Goal: Find specific page/section: Find specific page/section

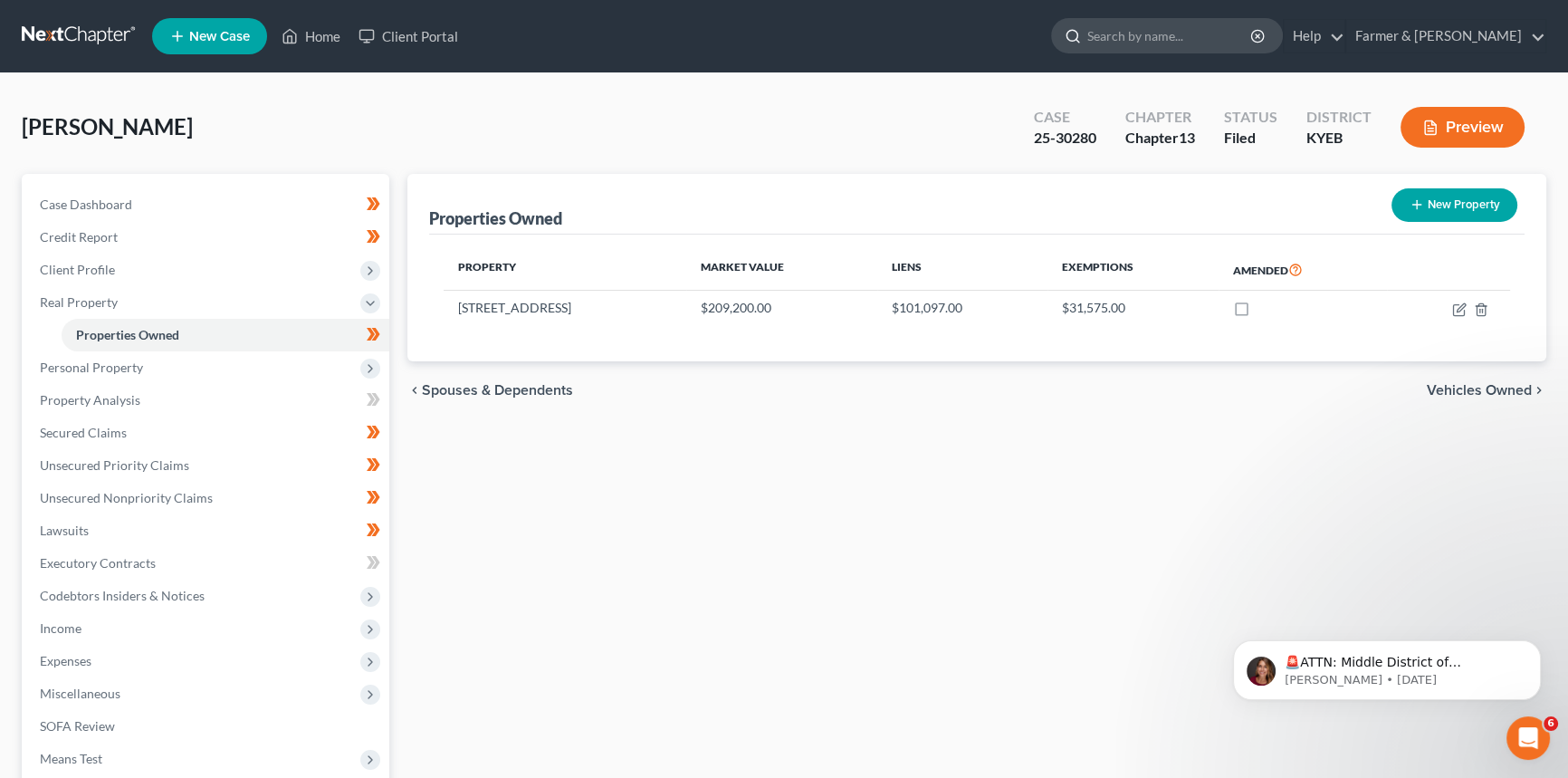
click at [1183, 28] on input "search" at bounding box center [1170, 36] width 166 height 34
click at [313, 37] on link "Home" at bounding box center [311, 36] width 77 height 33
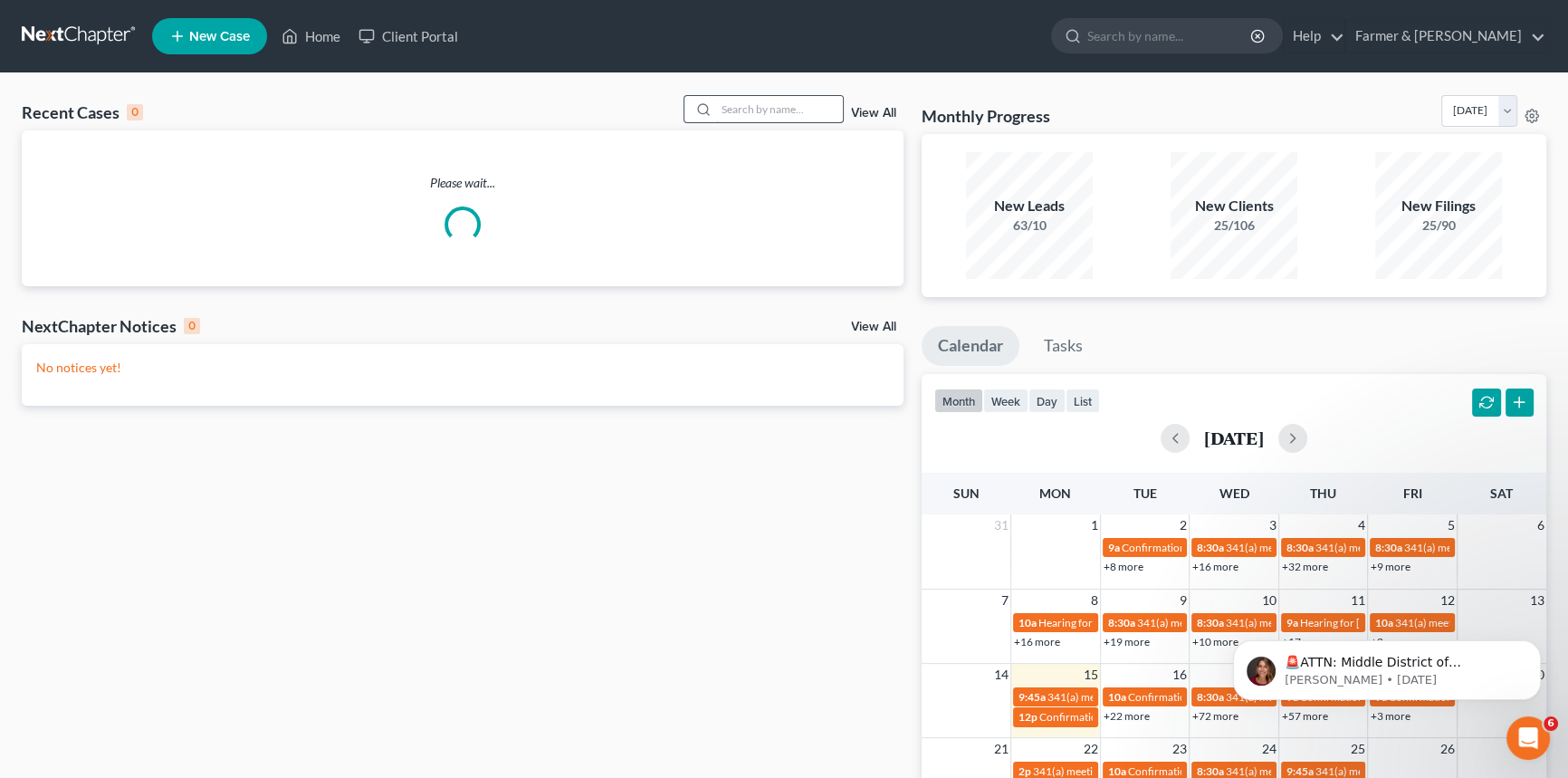
click at [777, 107] on input "search" at bounding box center [779, 109] width 127 height 26
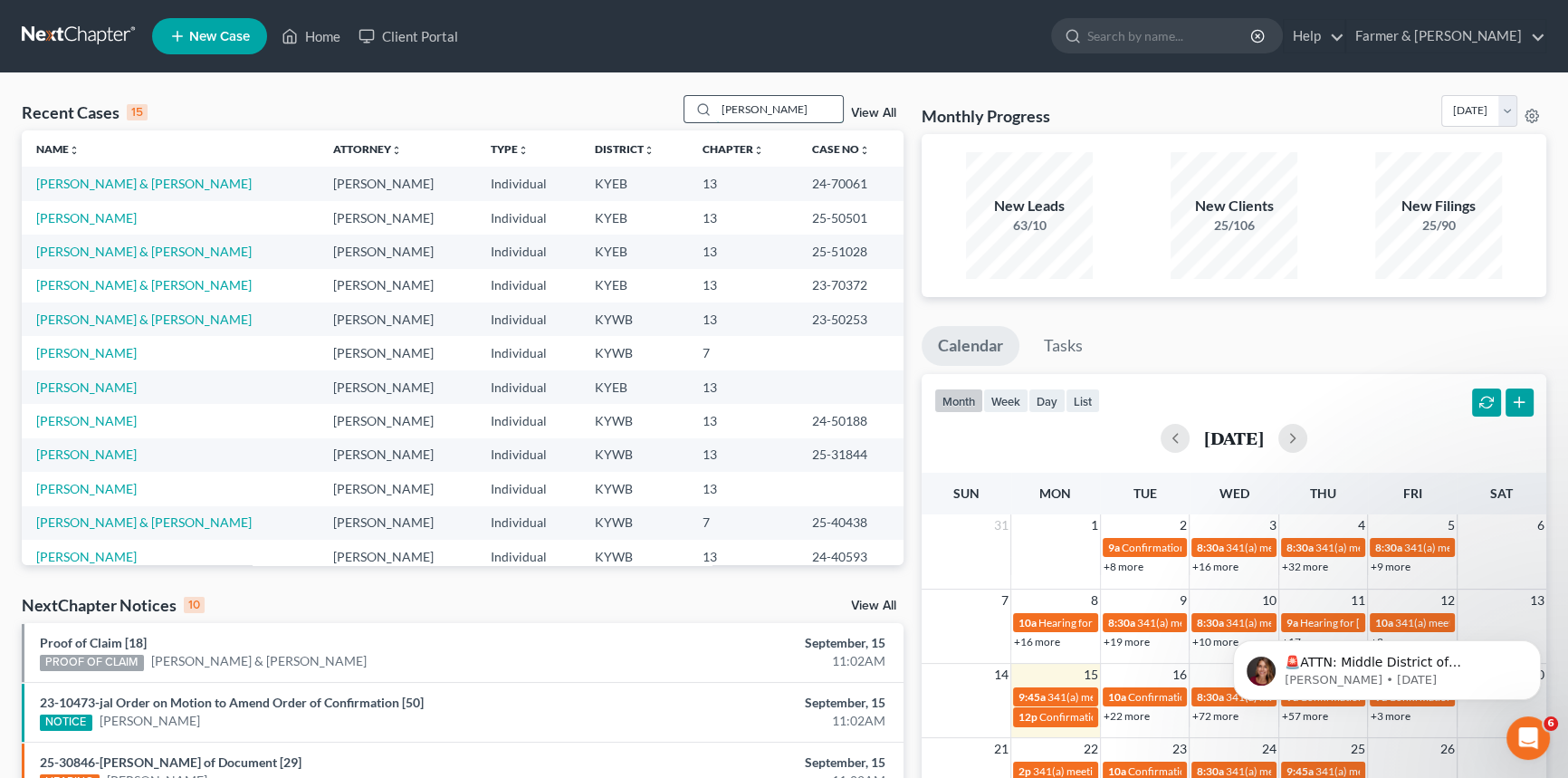
type input "[PERSON_NAME]"
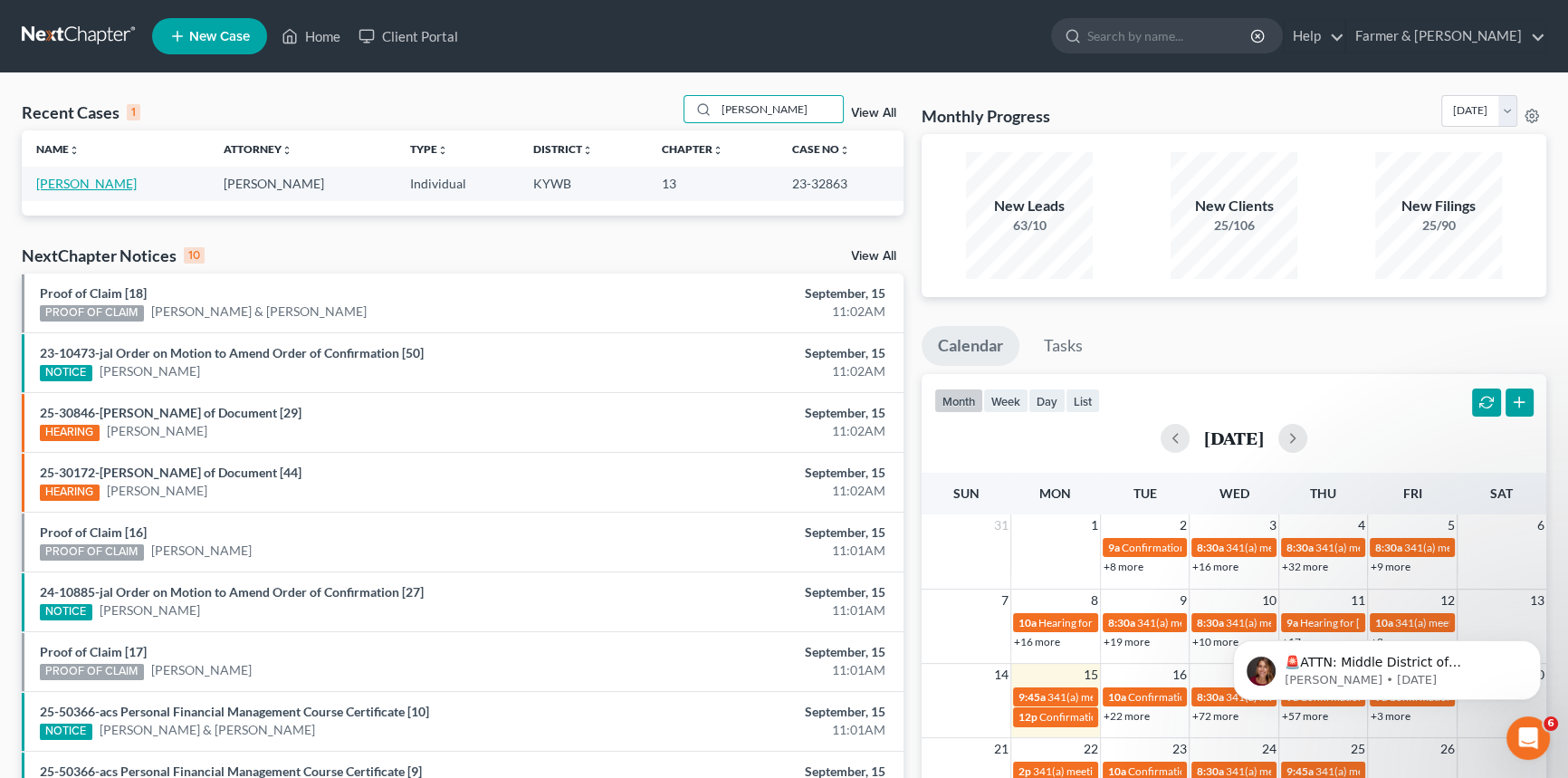
click at [97, 184] on link "[PERSON_NAME]" at bounding box center [86, 183] width 100 height 15
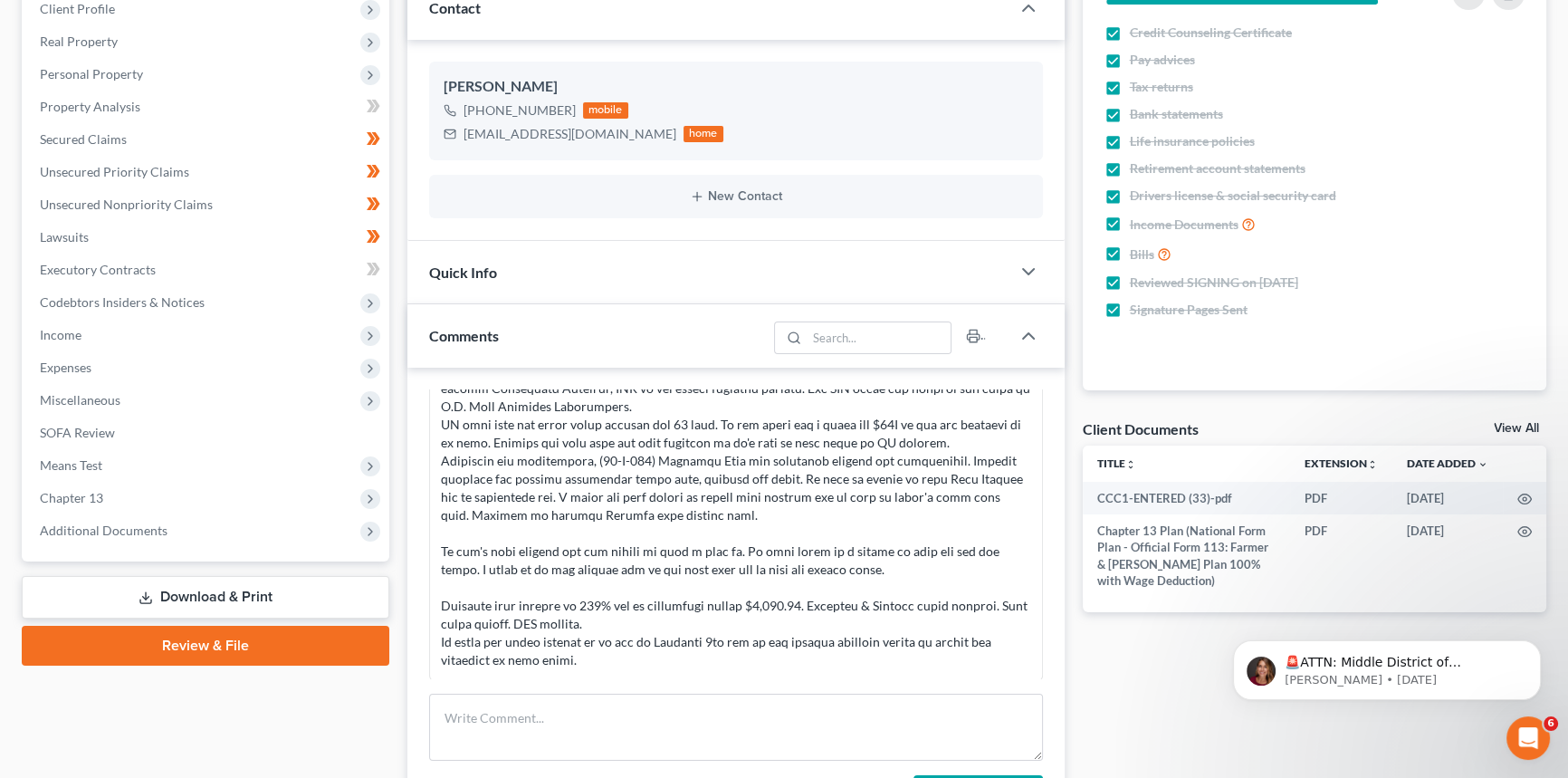
scroll to position [494, 0]
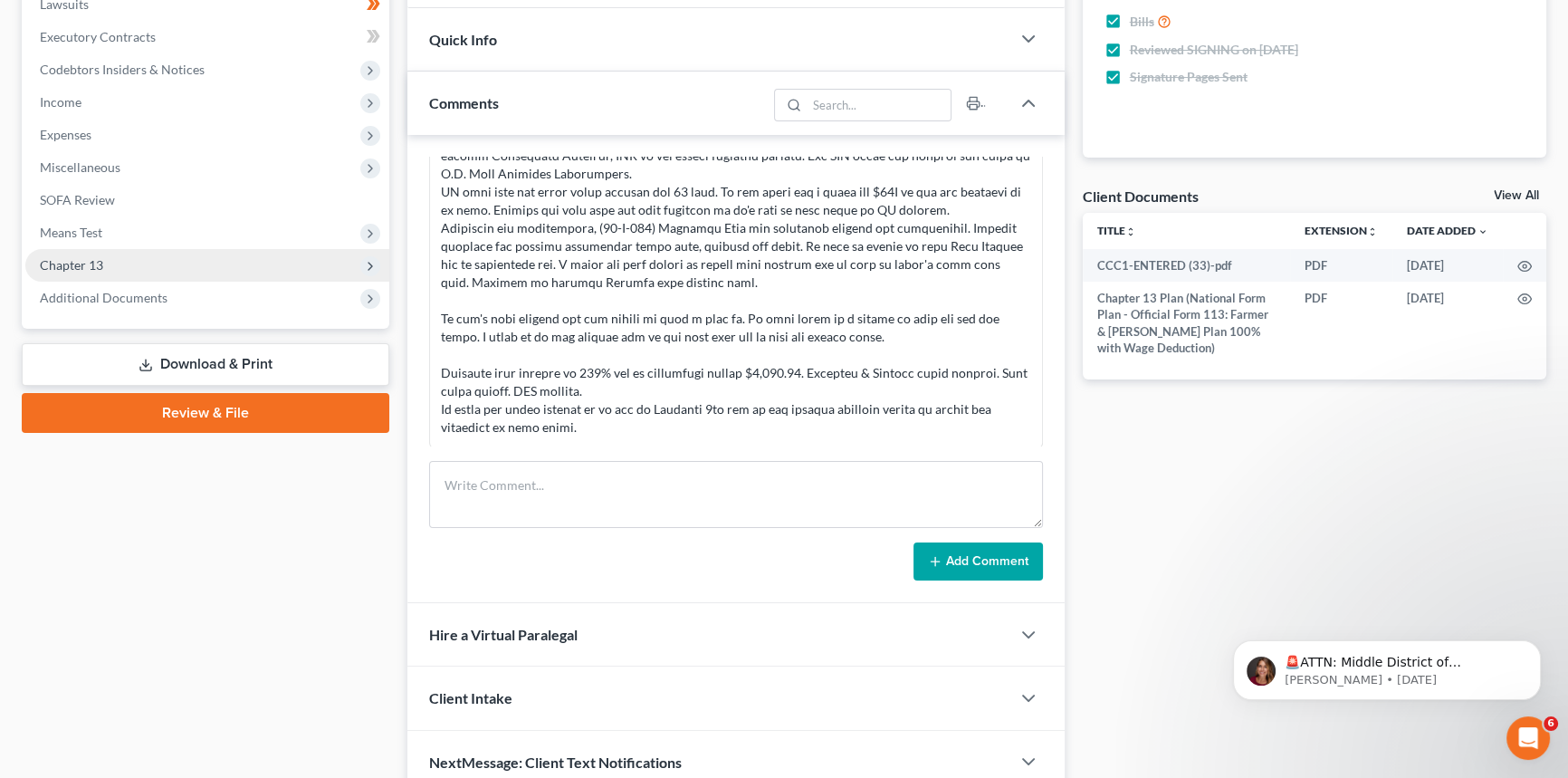
click at [114, 263] on span "Chapter 13" at bounding box center [207, 265] width 364 height 33
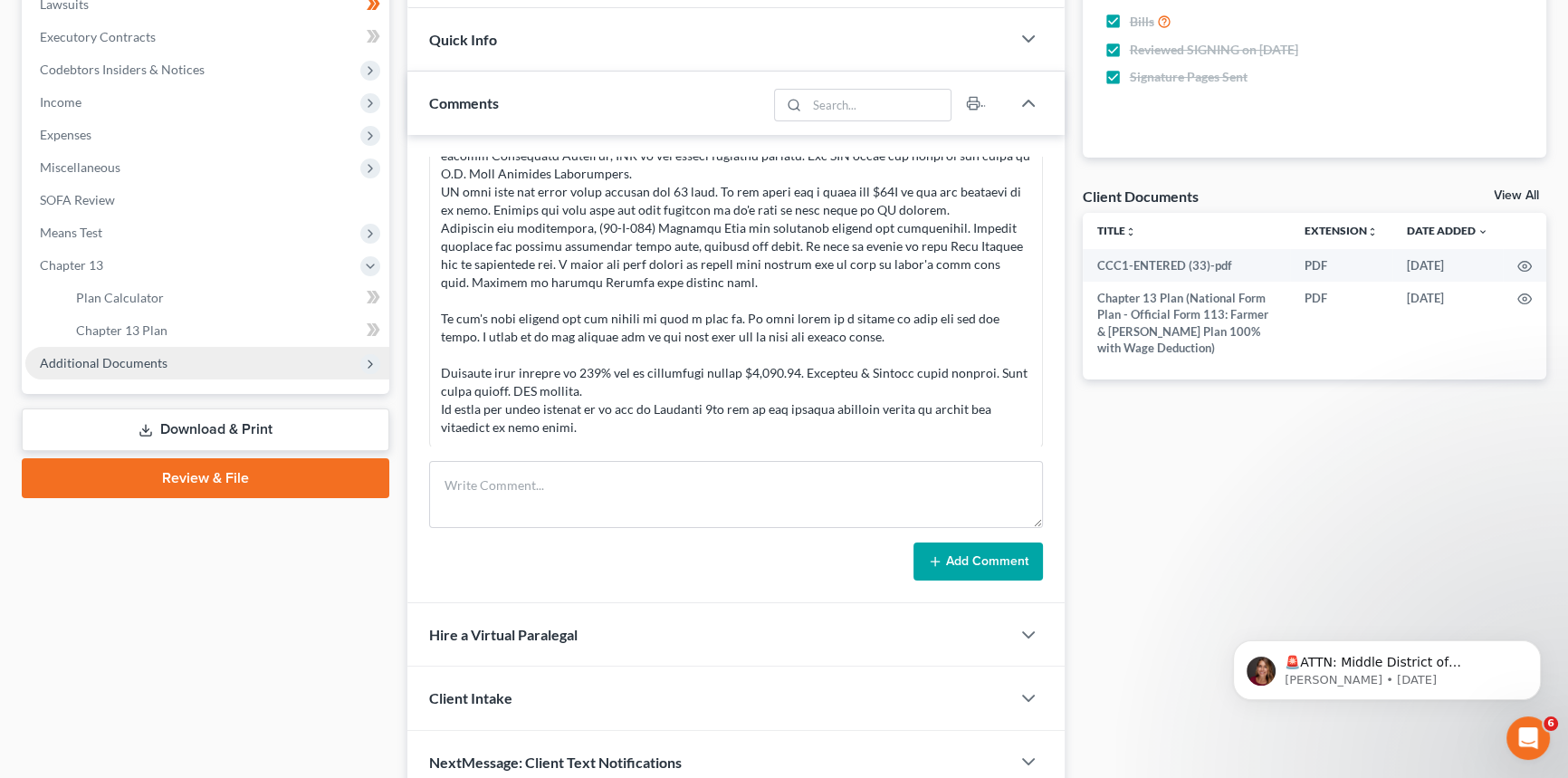
click at [117, 349] on span "Additional Documents" at bounding box center [207, 363] width 364 height 33
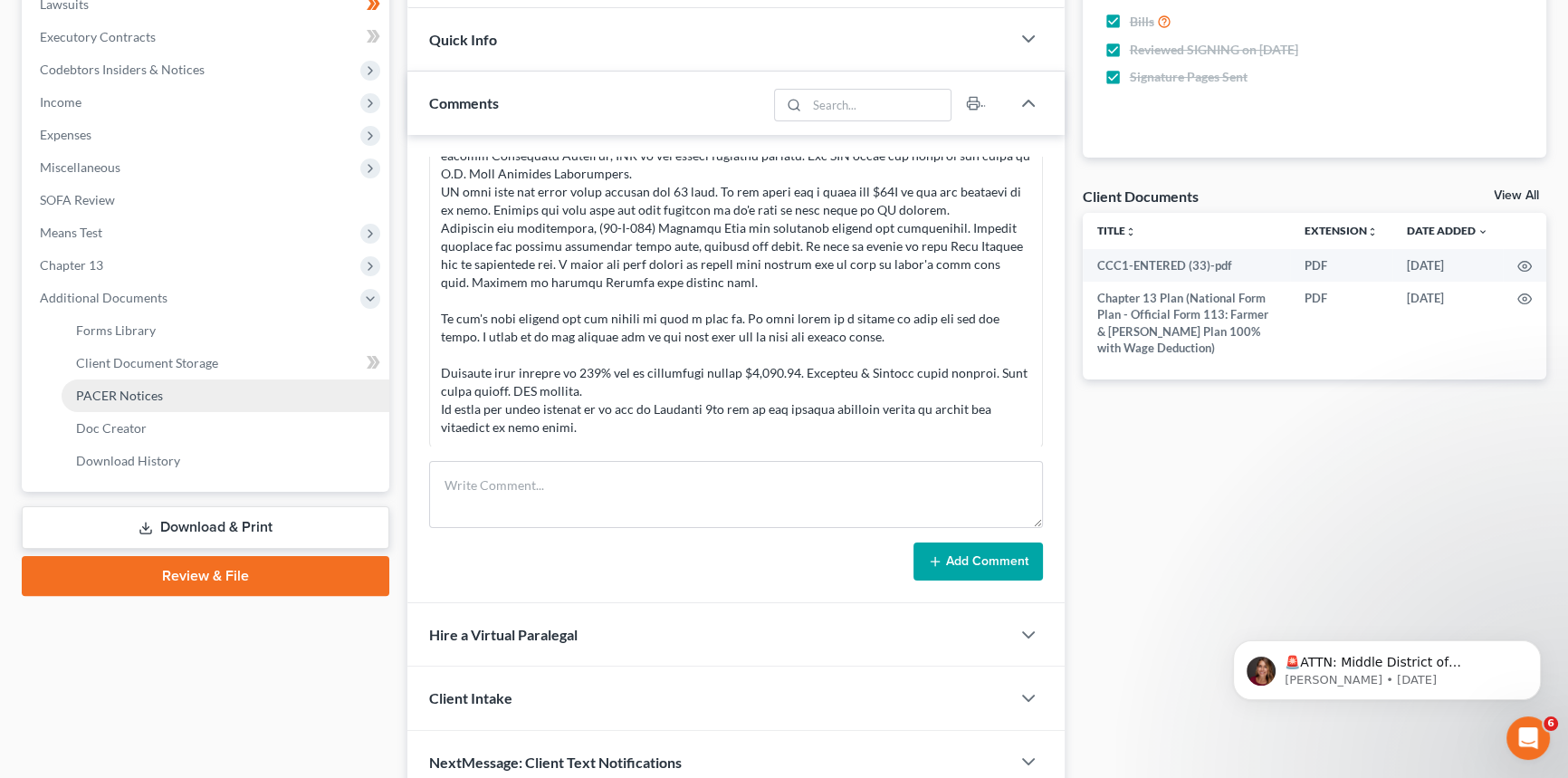
click at [122, 379] on link "PACER Notices" at bounding box center [225, 395] width 327 height 33
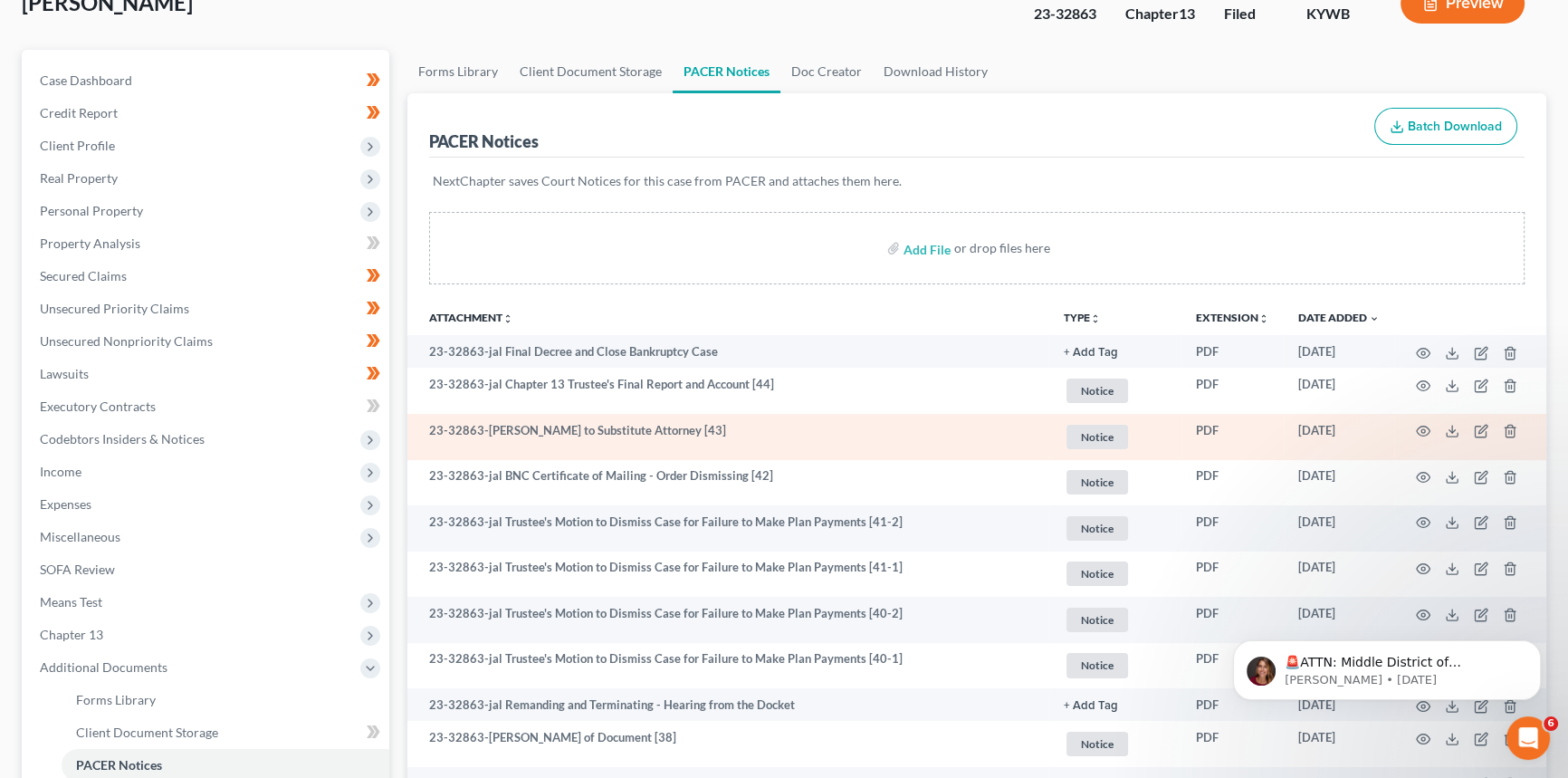
scroll to position [164, 0]
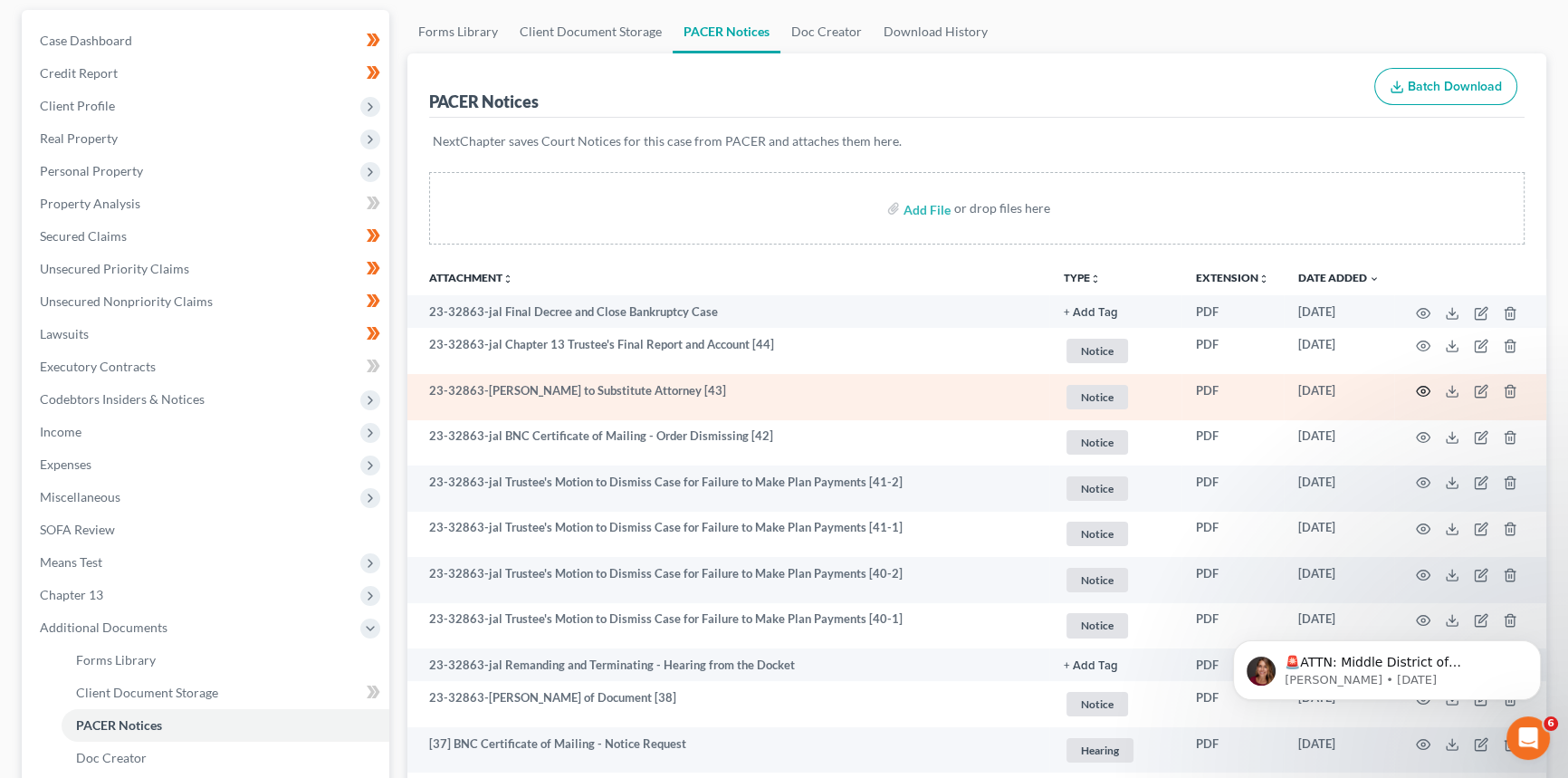
click at [1425, 387] on icon "button" at bounding box center [1423, 390] width 14 height 14
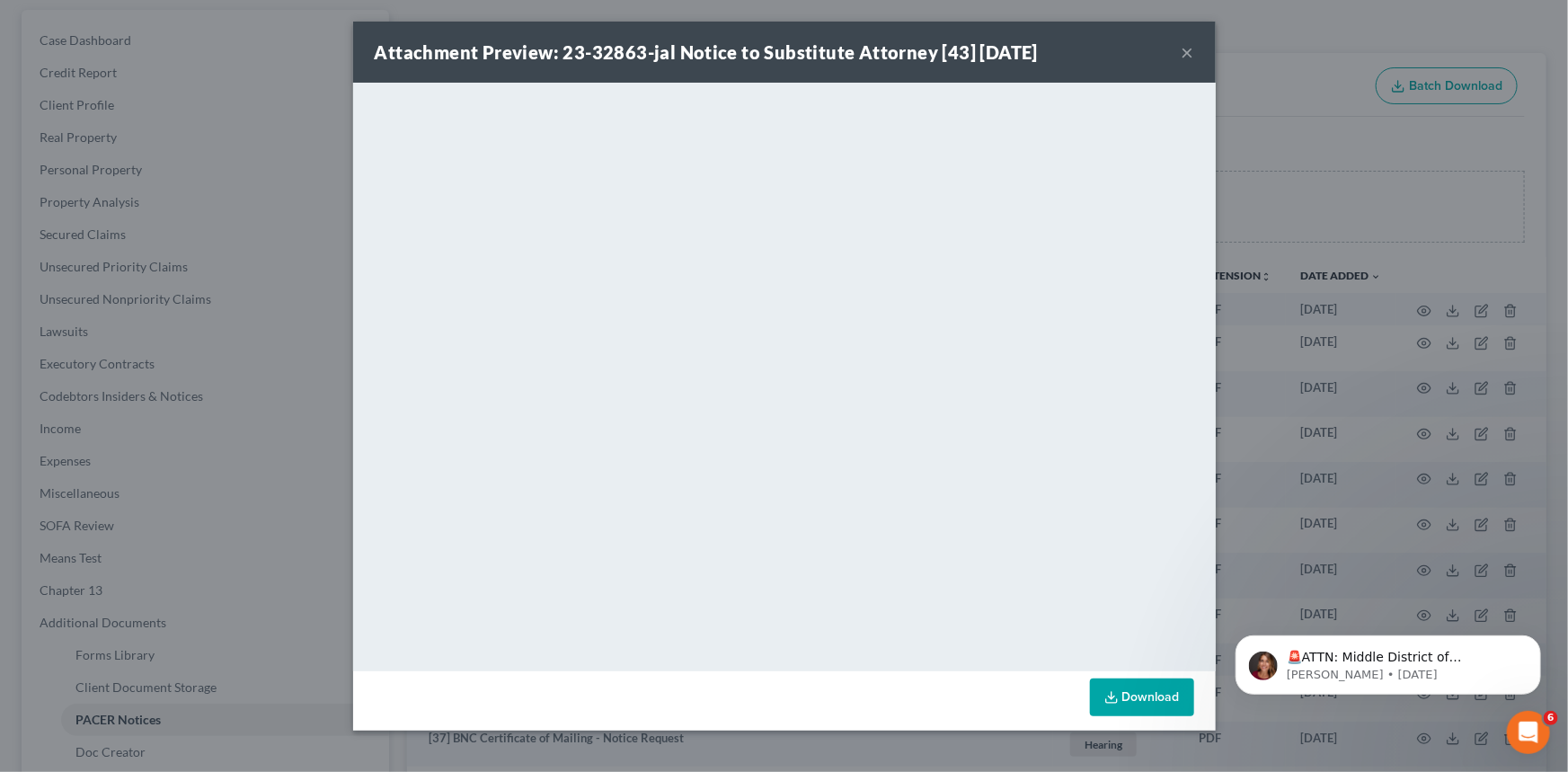
click at [1188, 52] on button "×" at bounding box center [1188, 51] width 13 height 21
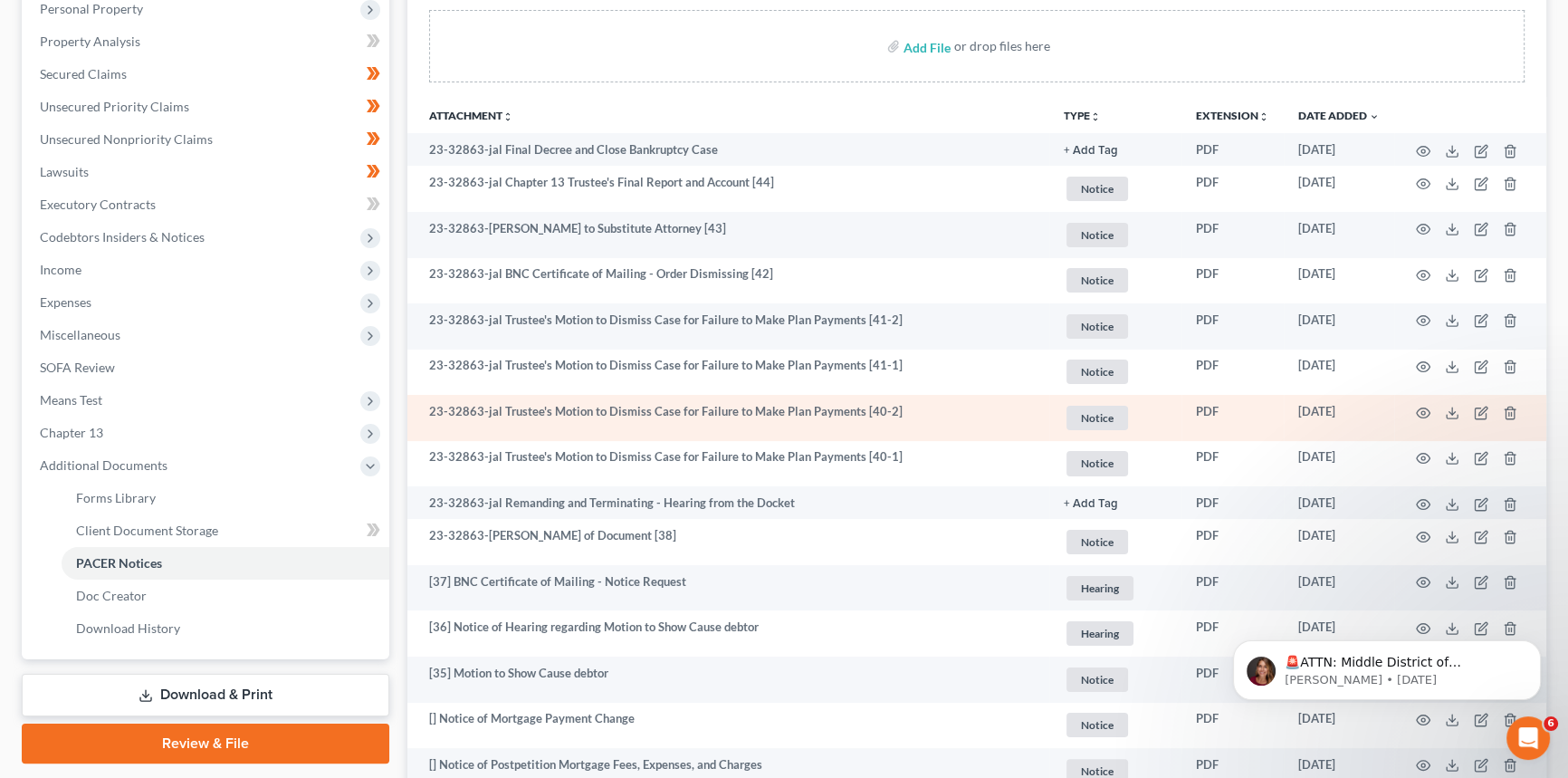
scroll to position [328, 0]
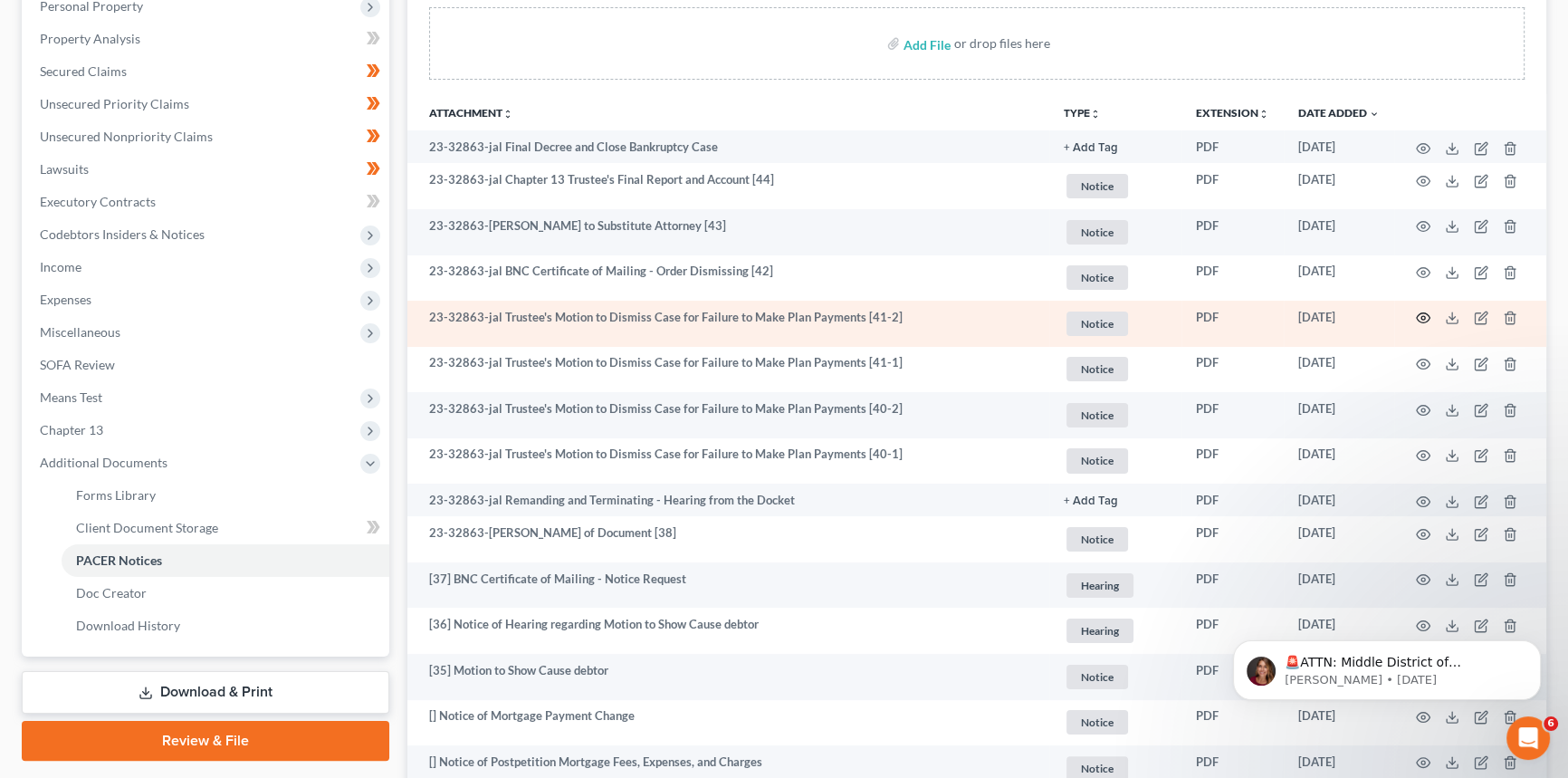
click at [1420, 317] on icon "button" at bounding box center [1423, 317] width 14 height 14
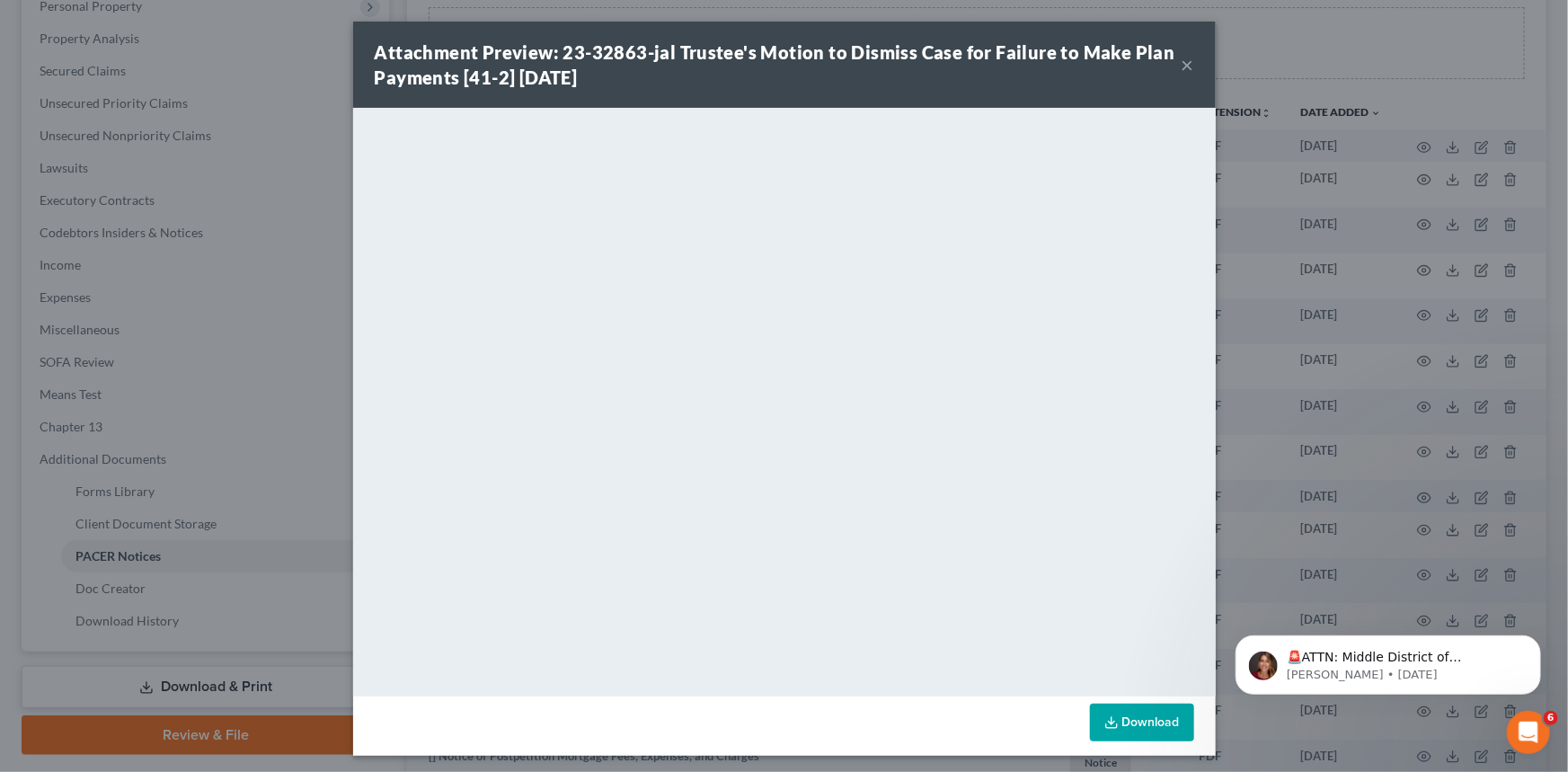
click at [1190, 71] on div "Attachment Preview: 23-32863-jal Trustee's Motion to Dismiss Case for Failure t…" at bounding box center [784, 64] width 862 height 87
click at [1185, 65] on button "×" at bounding box center [1188, 64] width 13 height 21
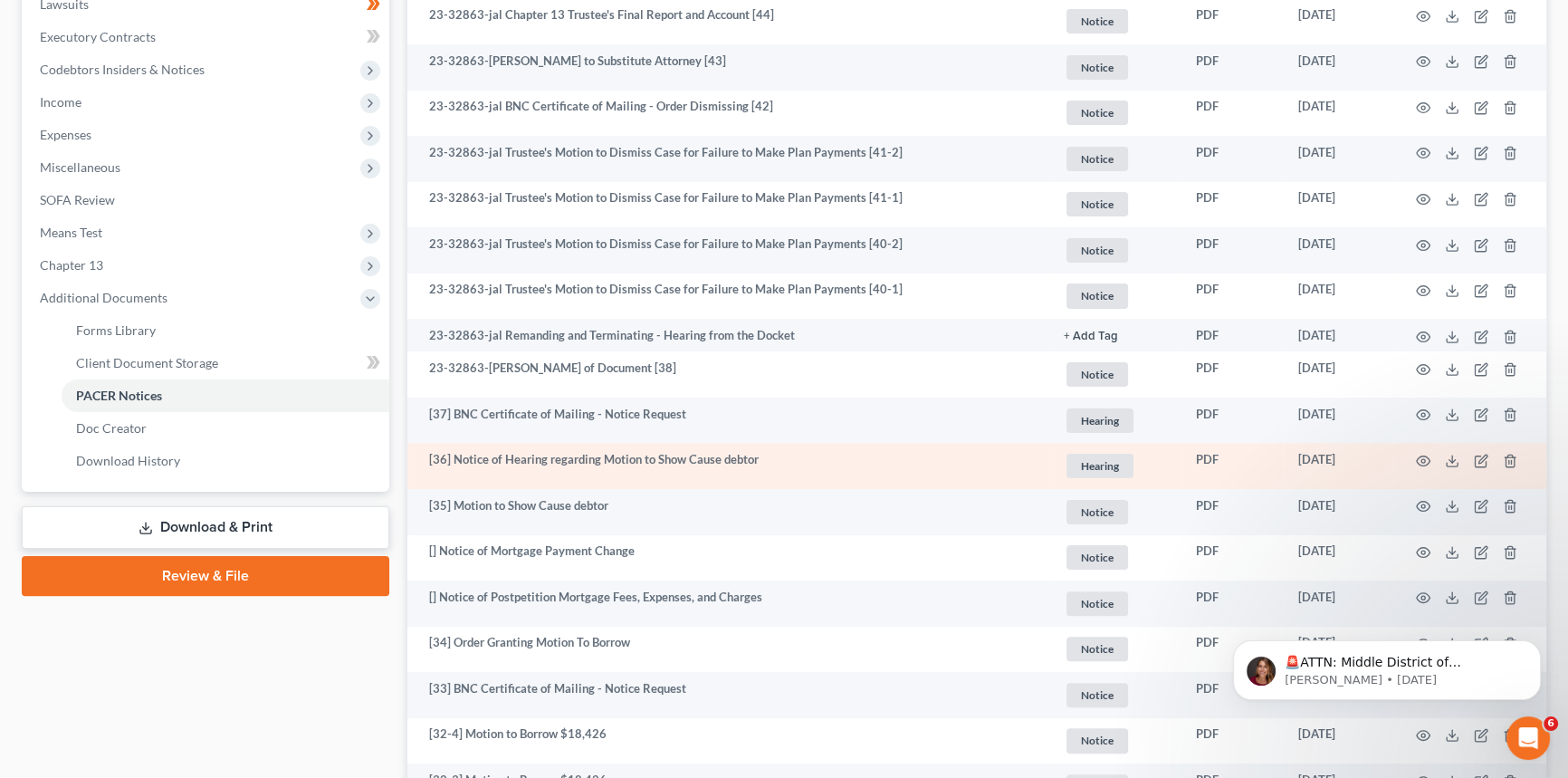
scroll to position [576, 0]
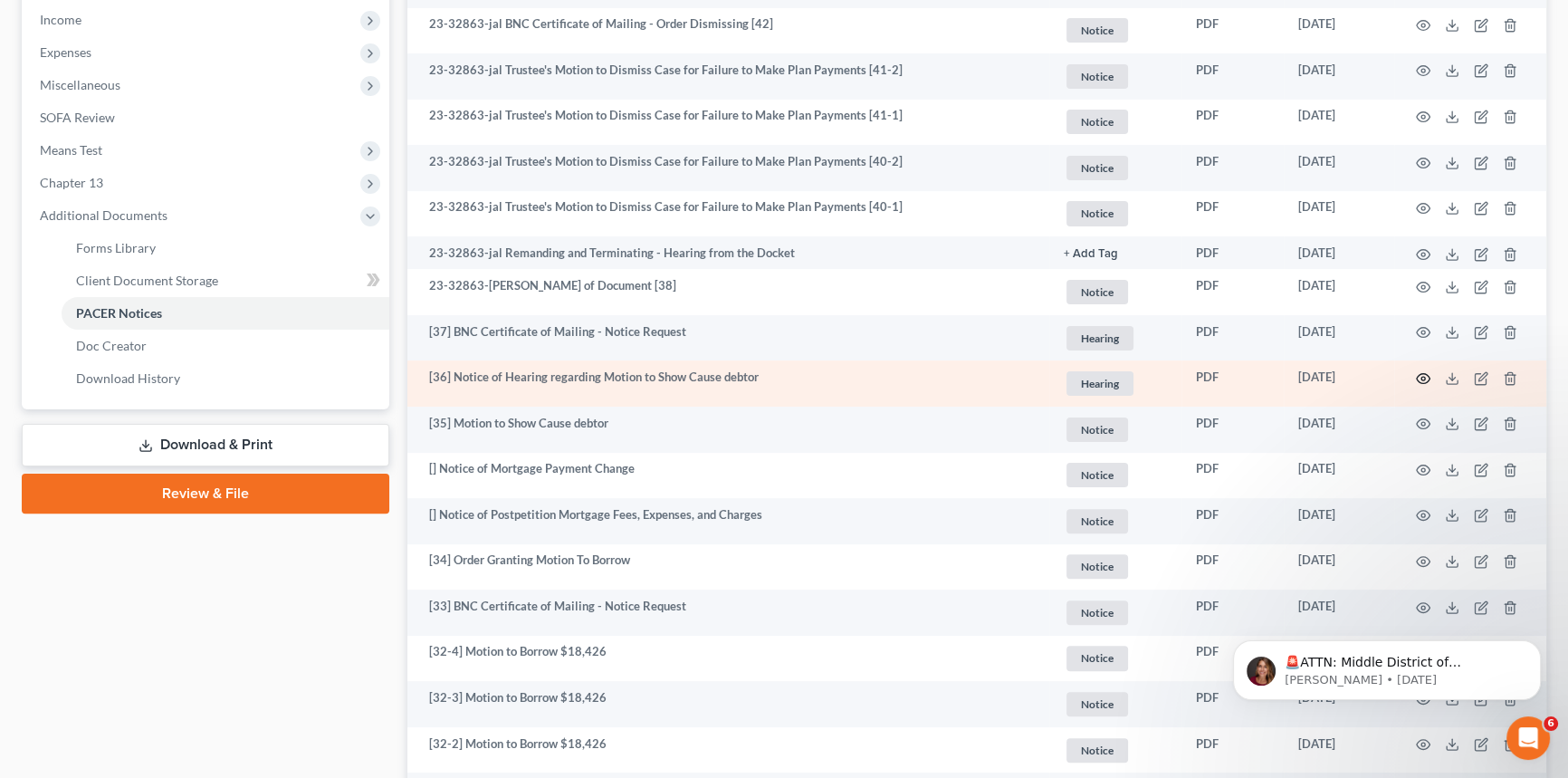
click at [1422, 374] on icon "button" at bounding box center [1423, 378] width 14 height 14
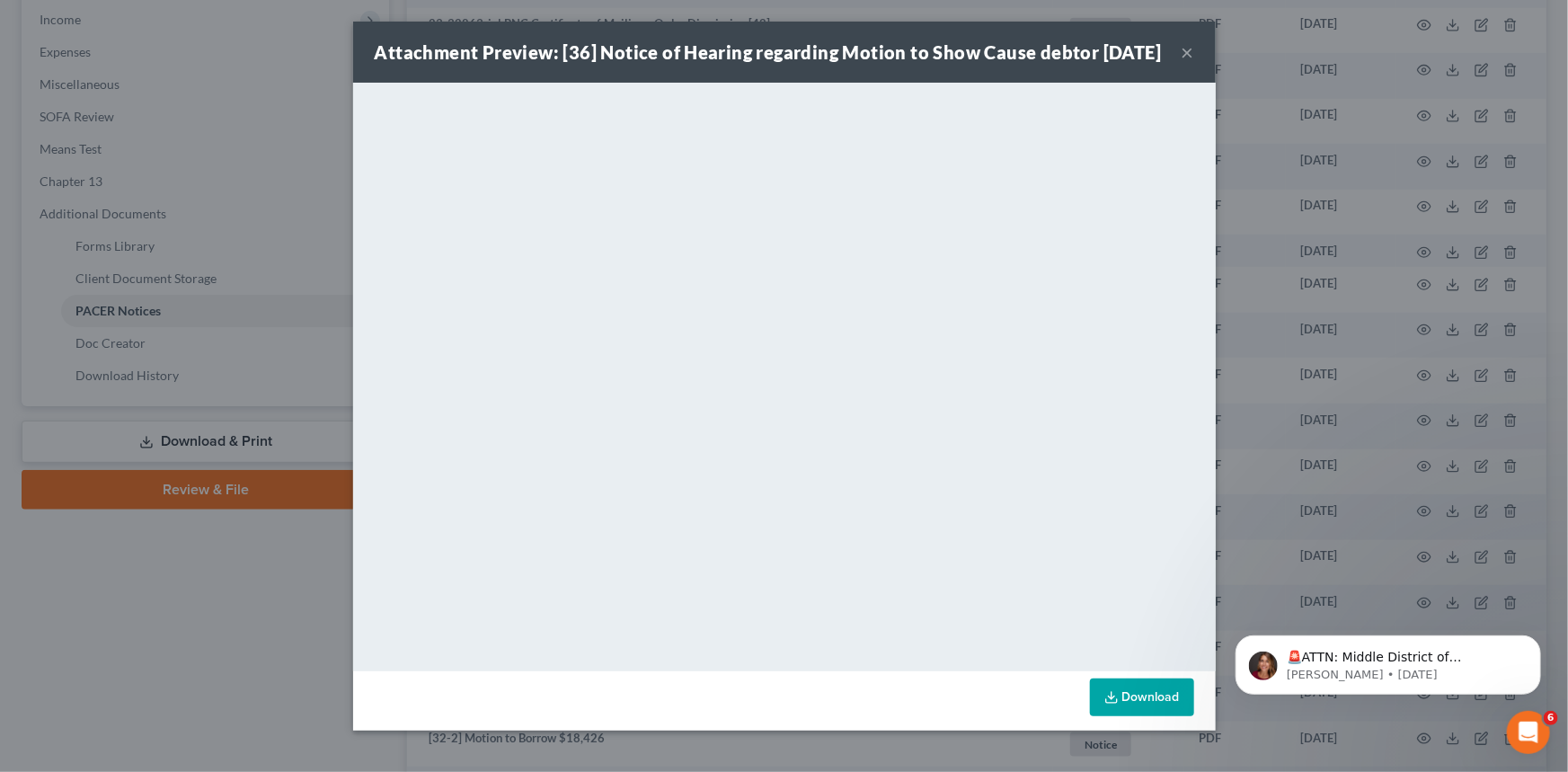
click at [1182, 63] on button "×" at bounding box center [1188, 51] width 13 height 21
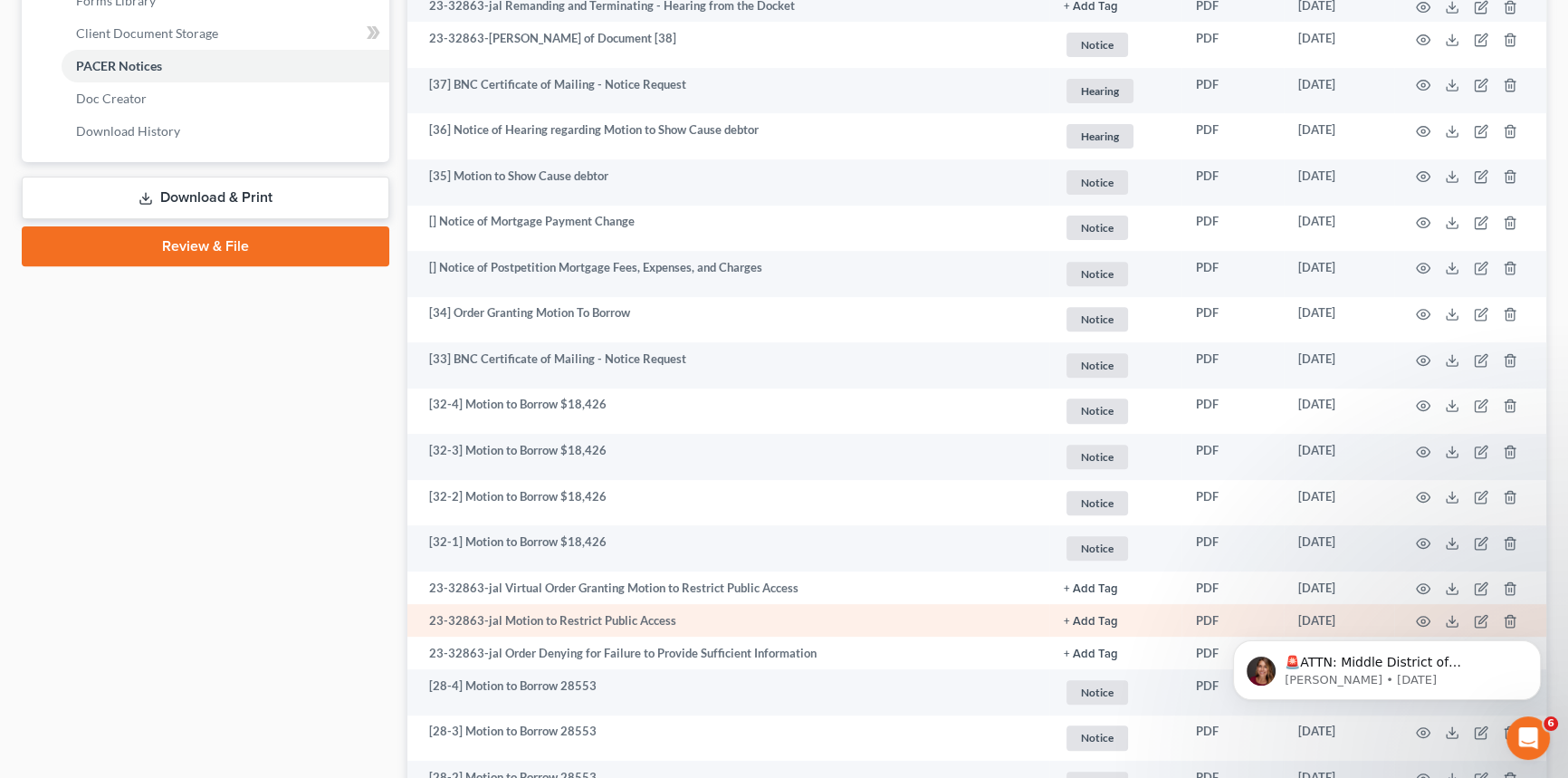
scroll to position [740, 0]
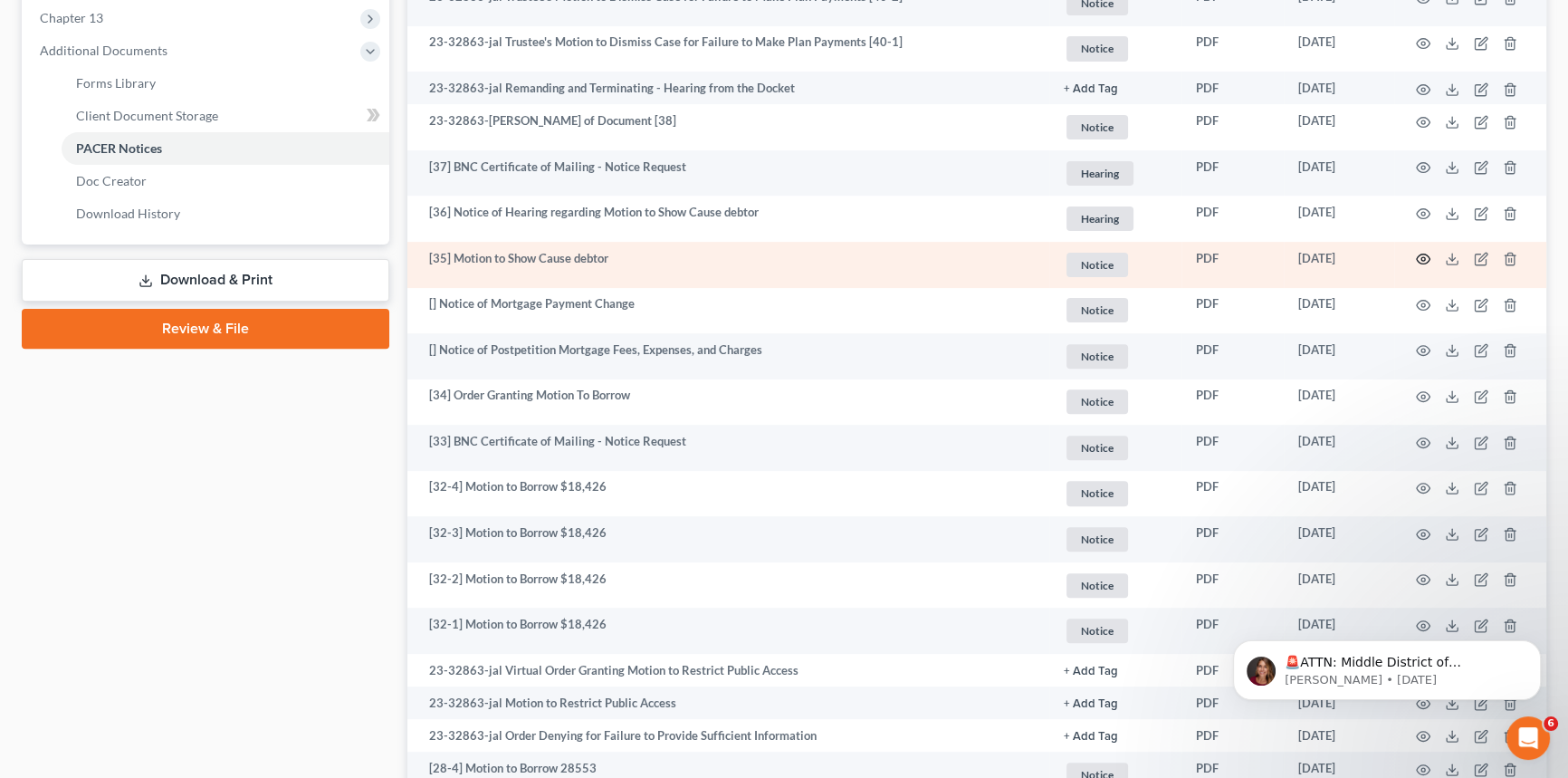
click at [1421, 258] on icon "button" at bounding box center [1423, 258] width 14 height 14
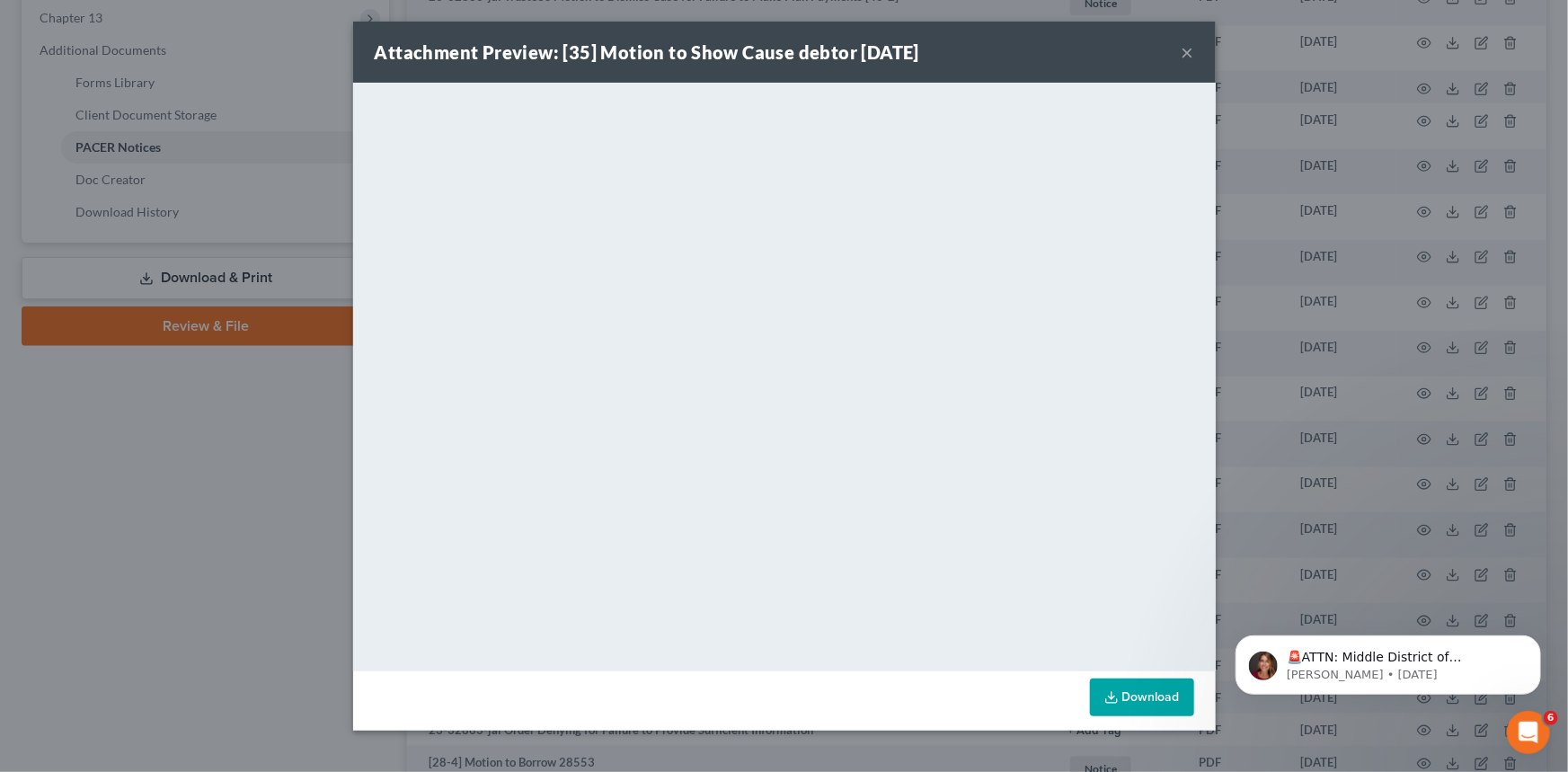
click at [1190, 51] on button "×" at bounding box center [1188, 51] width 13 height 21
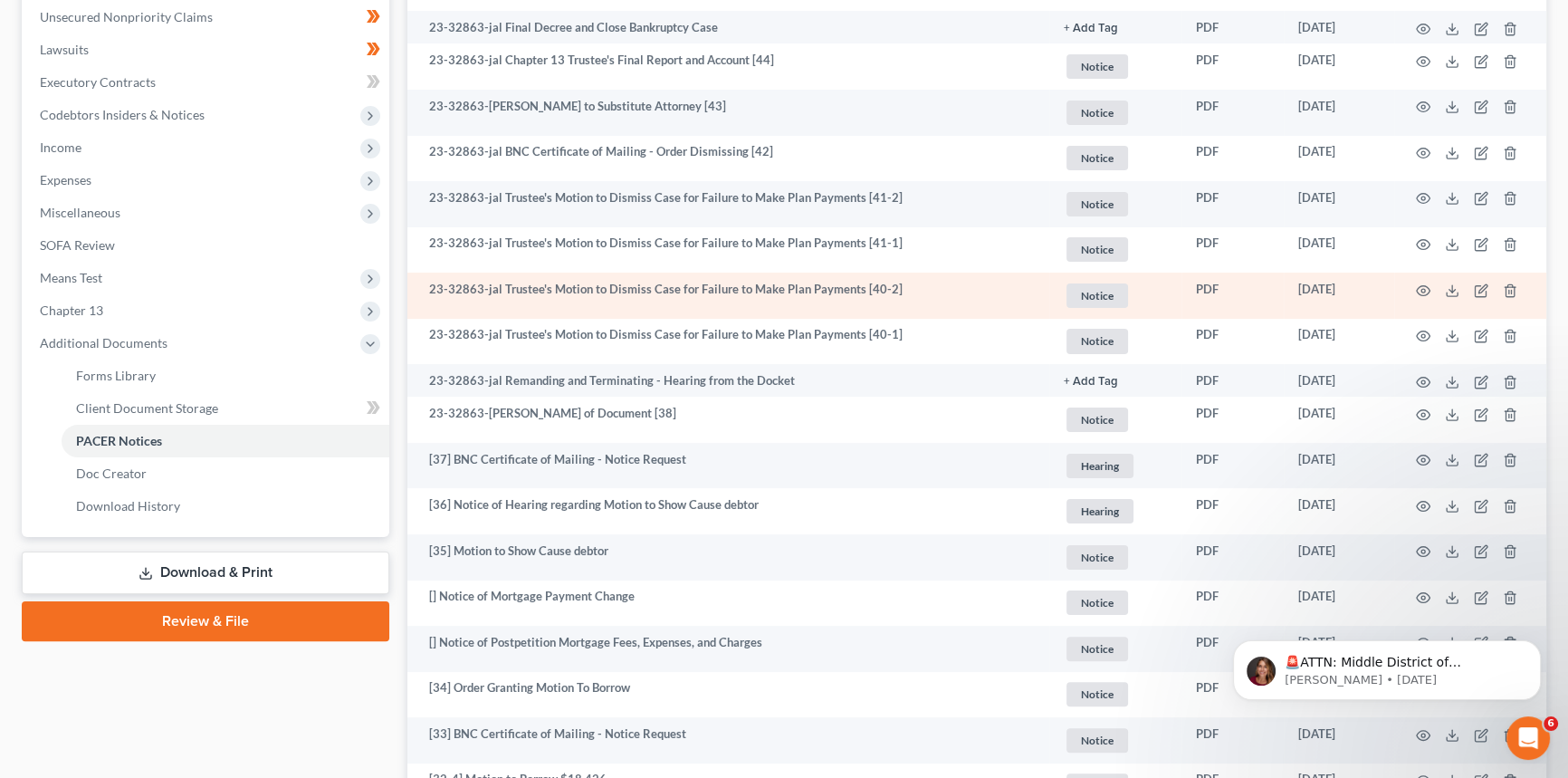
scroll to position [411, 0]
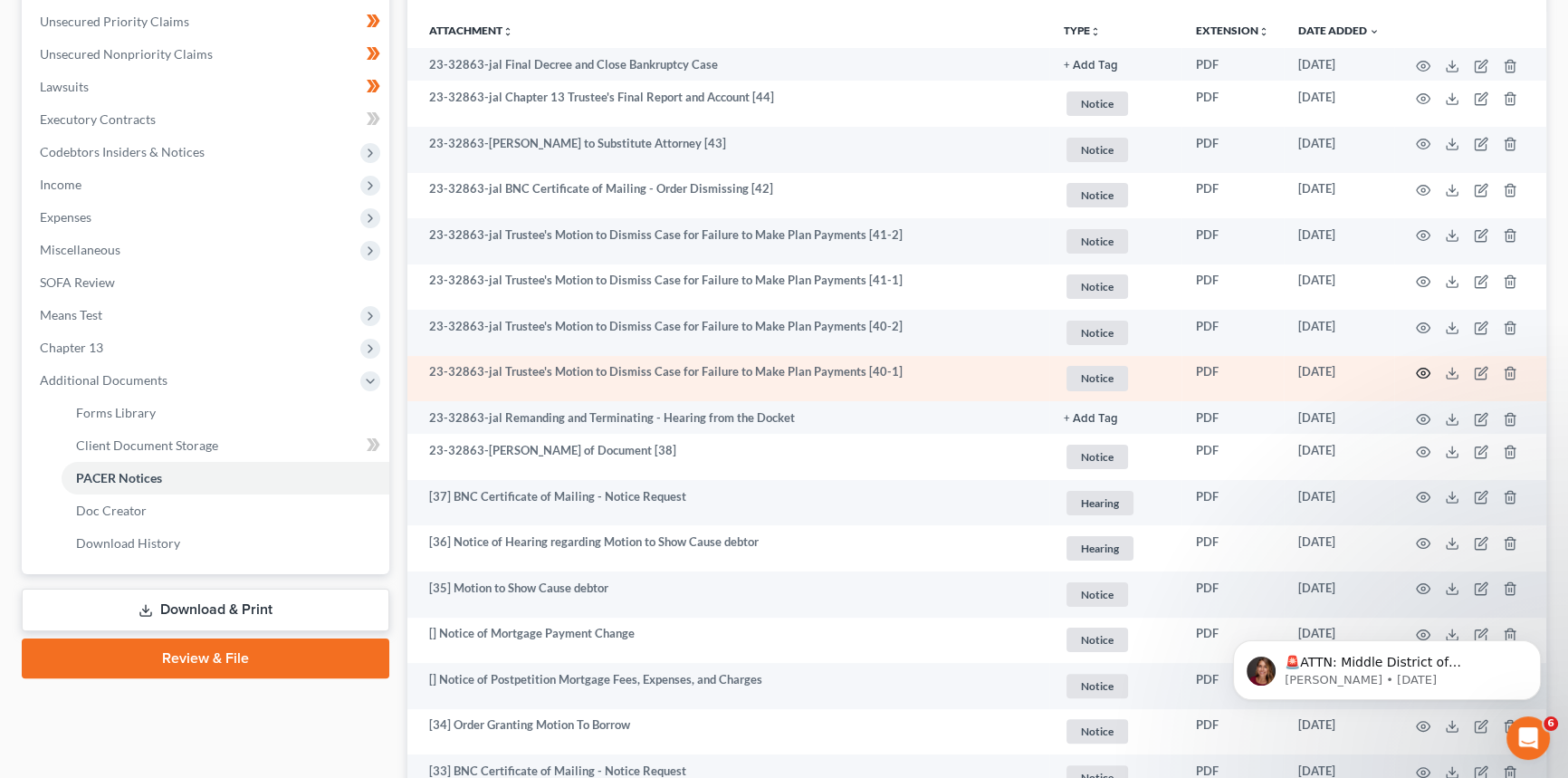
click at [1418, 369] on icon "button" at bounding box center [1423, 374] width 13 height 10
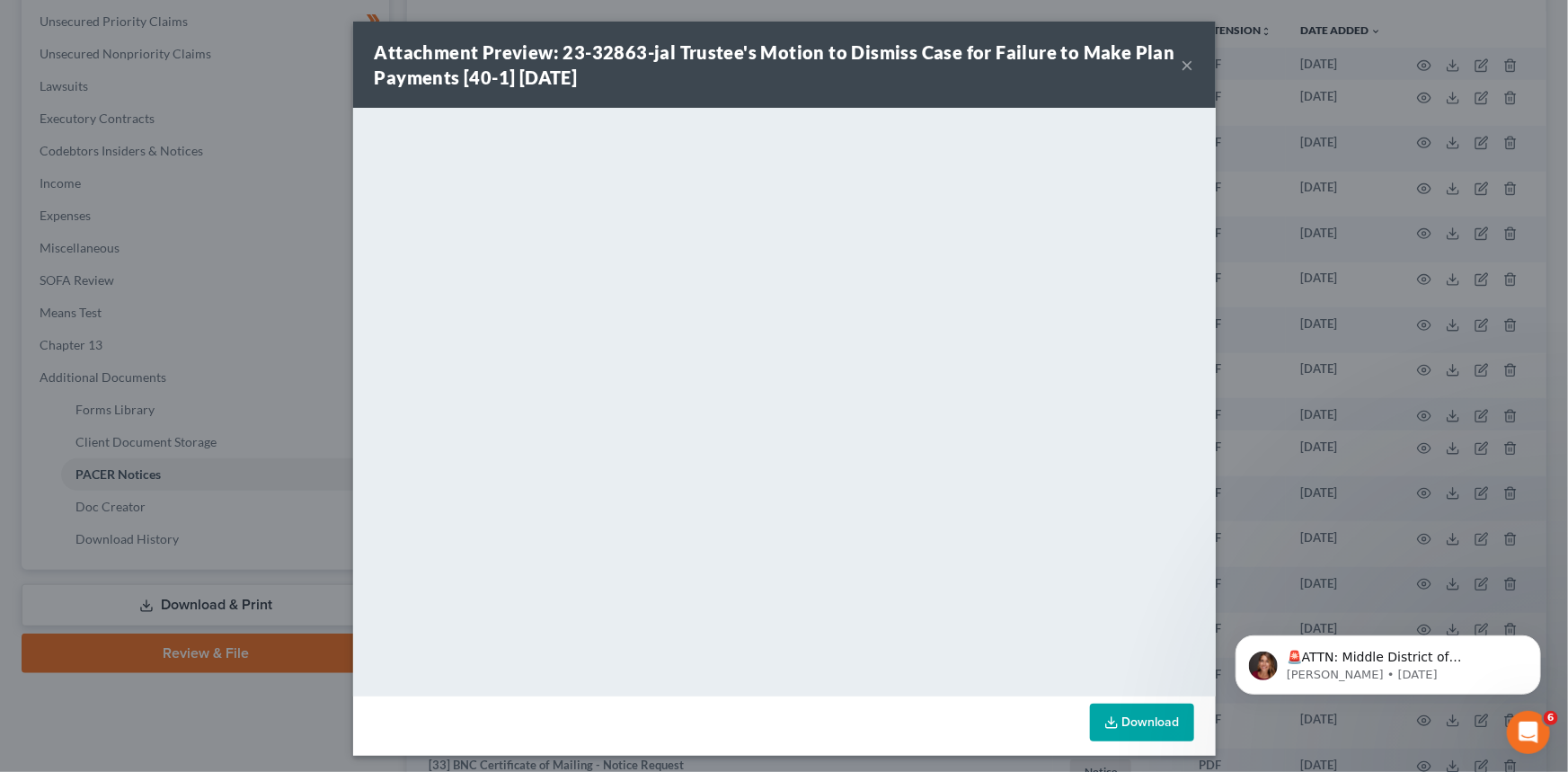
click at [1185, 63] on button "×" at bounding box center [1188, 64] width 13 height 21
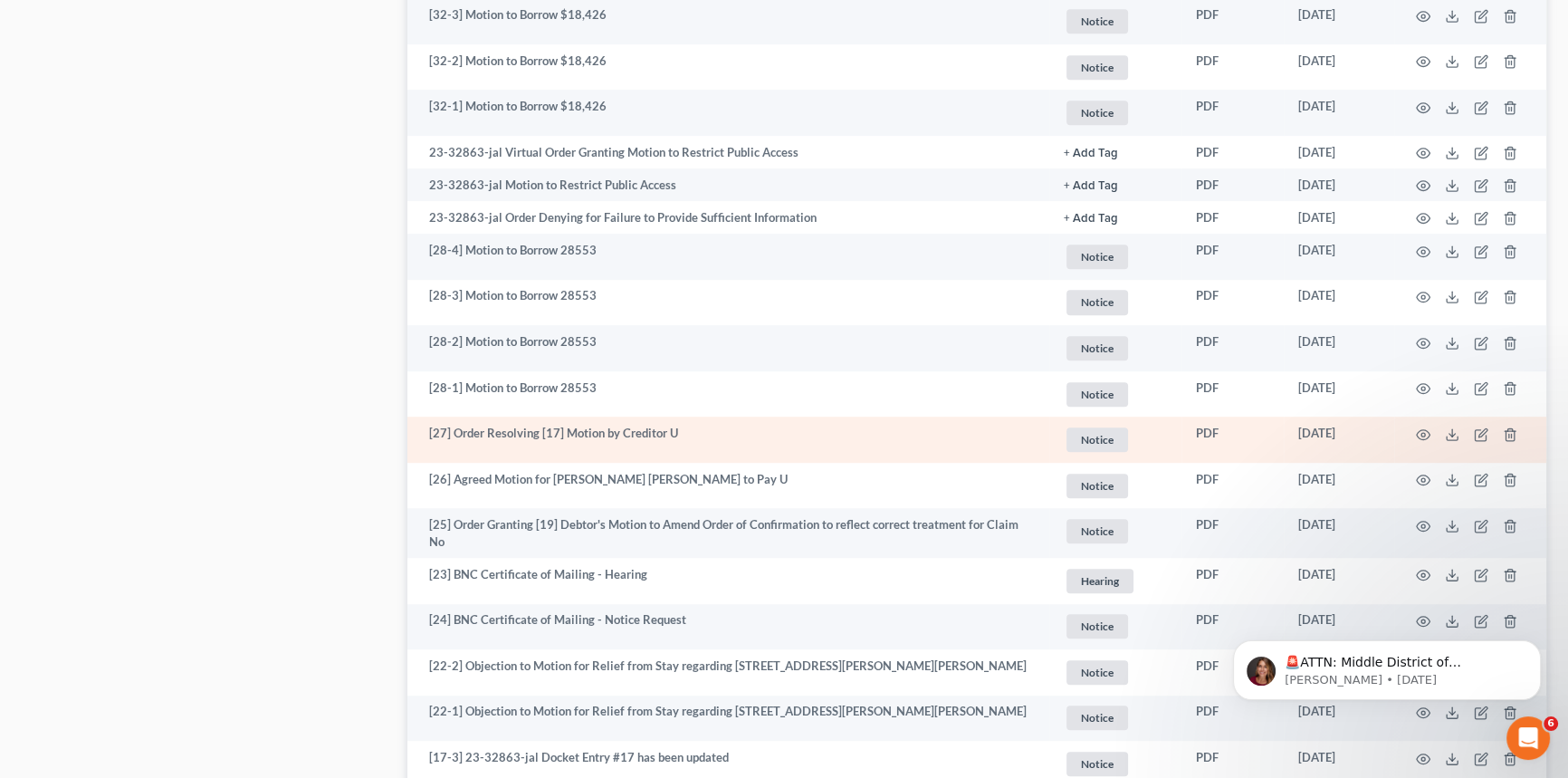
scroll to position [1399, 0]
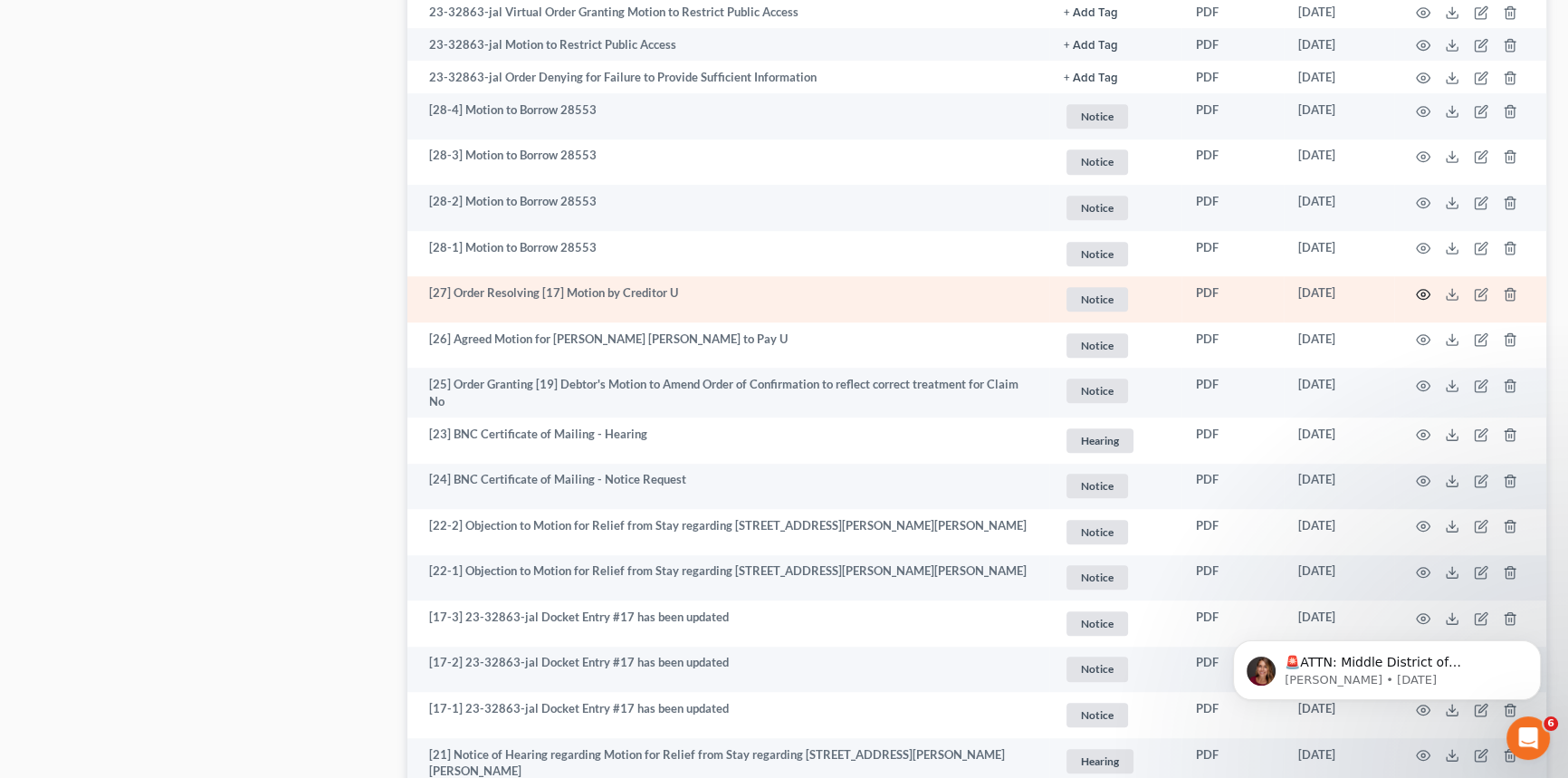
click at [1423, 291] on icon "button" at bounding box center [1423, 294] width 14 height 14
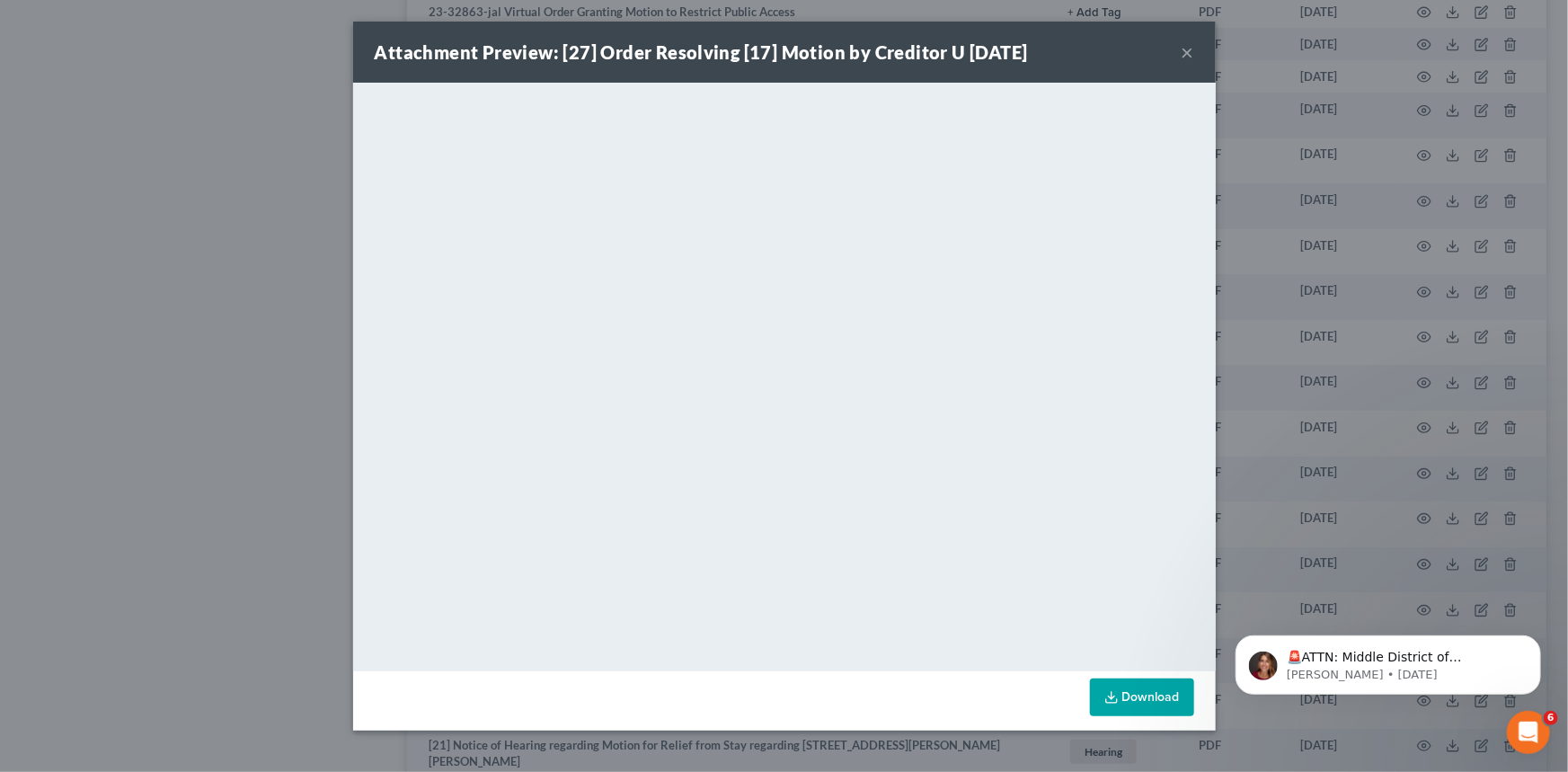
click at [1188, 55] on button "×" at bounding box center [1188, 51] width 13 height 21
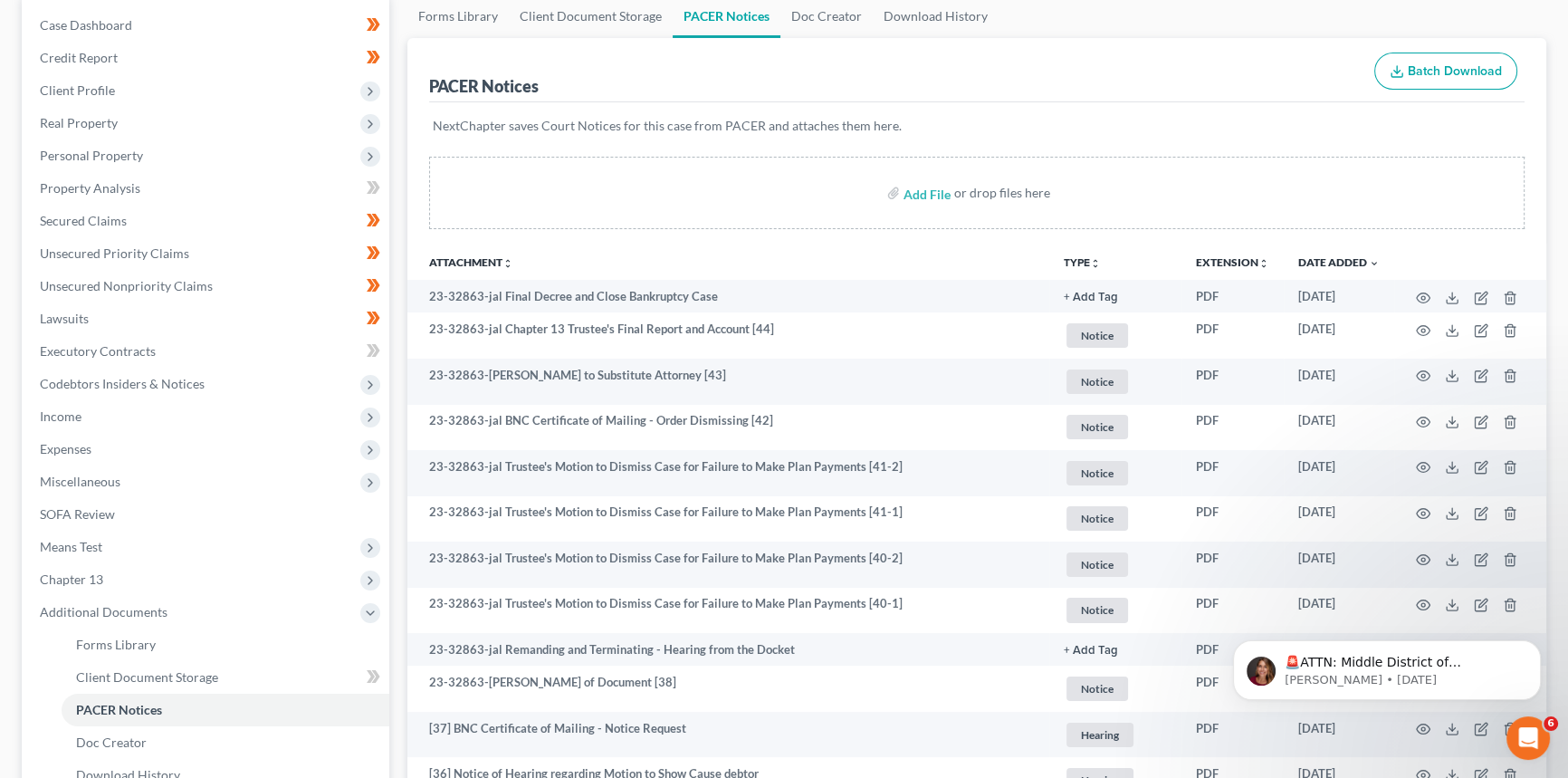
scroll to position [164, 0]
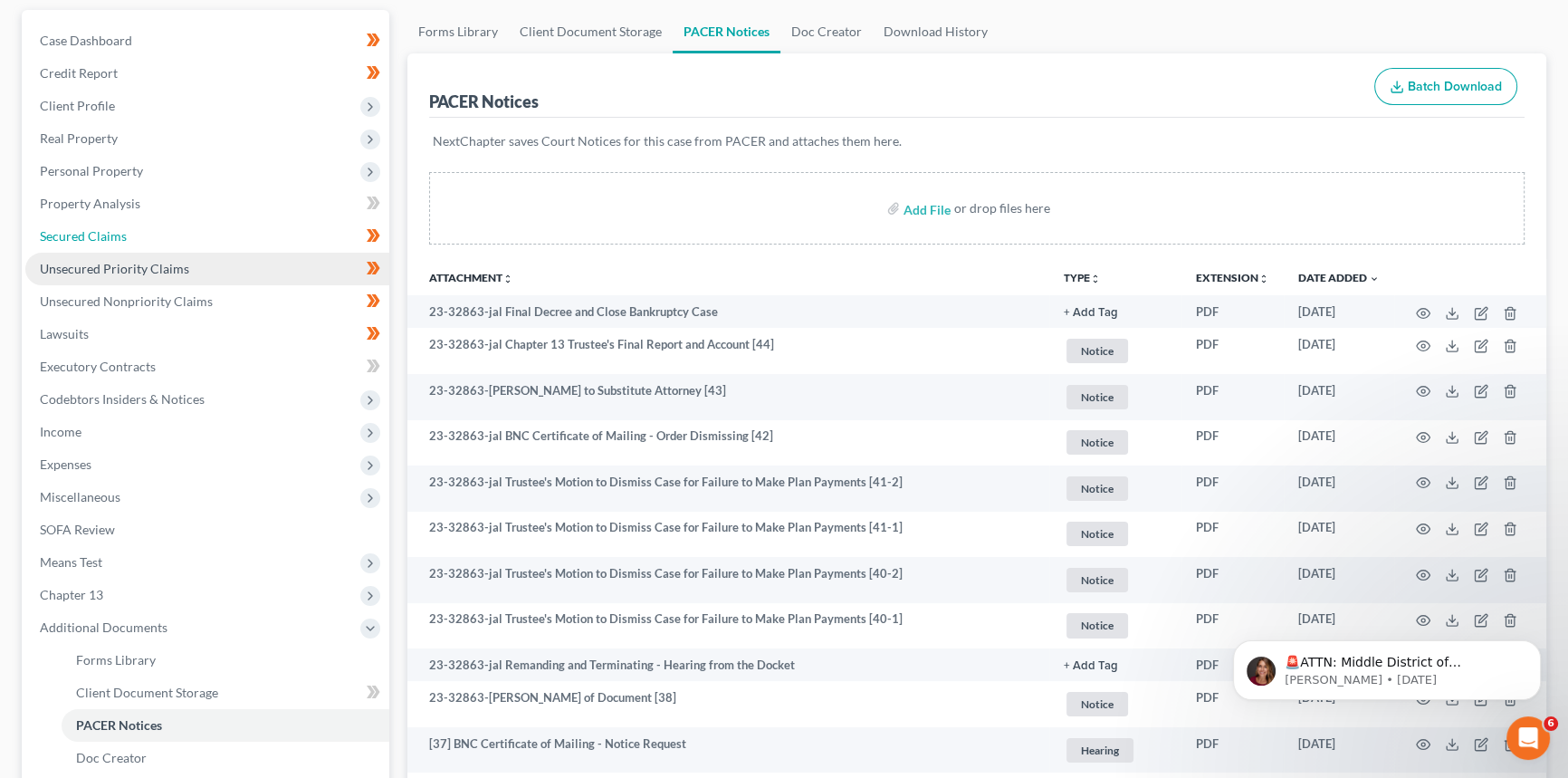
drag, startPoint x: 103, startPoint y: 236, endPoint x: 72, endPoint y: 263, distance: 41.1
click at [103, 235] on span "Secured Claims" at bounding box center [83, 236] width 87 height 15
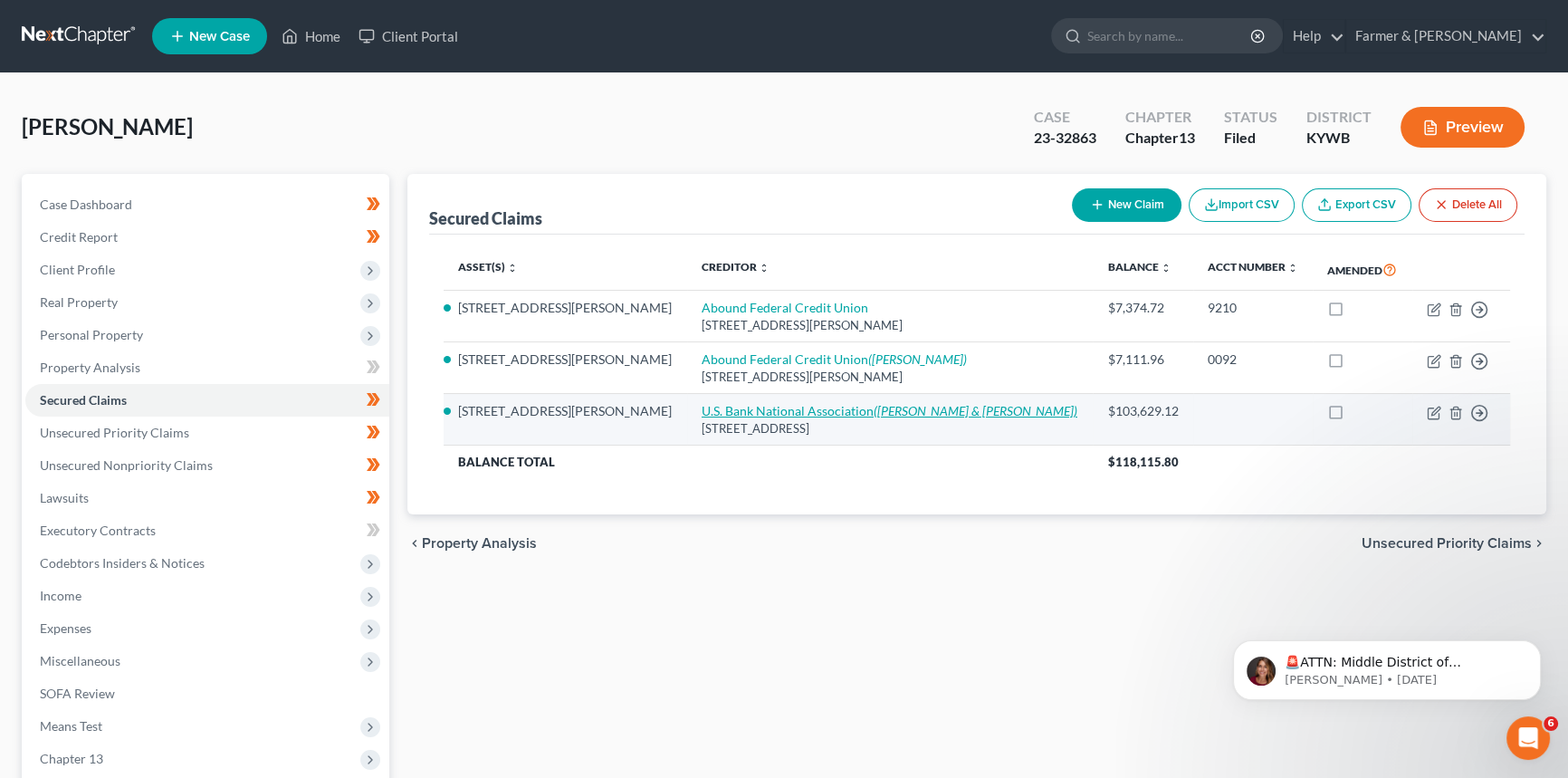
click at [702, 410] on link "U.S. Bank National Association ([PERSON_NAME] & [PERSON_NAME])" at bounding box center [890, 410] width 375 height 15
select select "4"
select select "0"
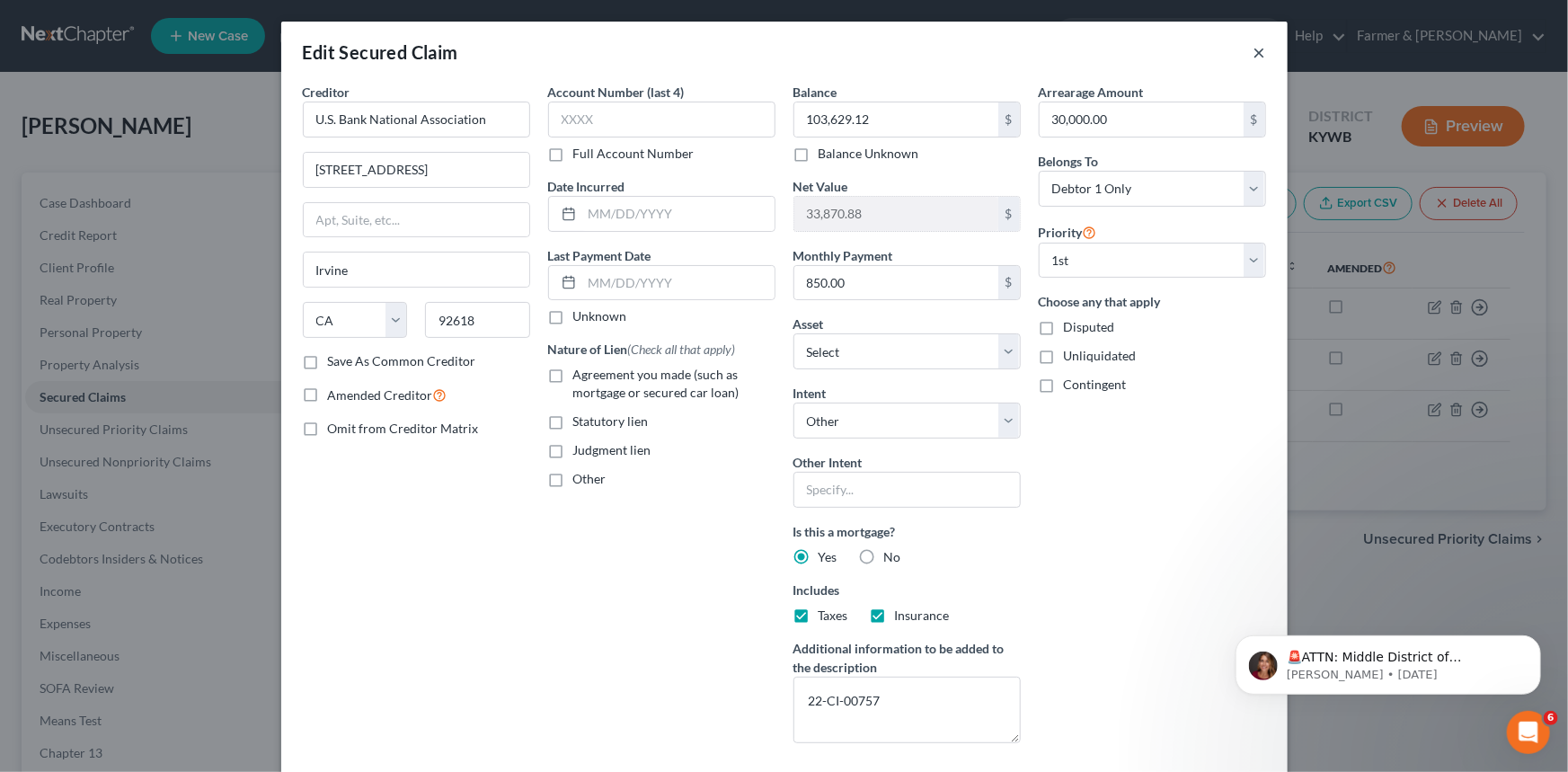
click at [1253, 49] on button "×" at bounding box center [1260, 51] width 13 height 21
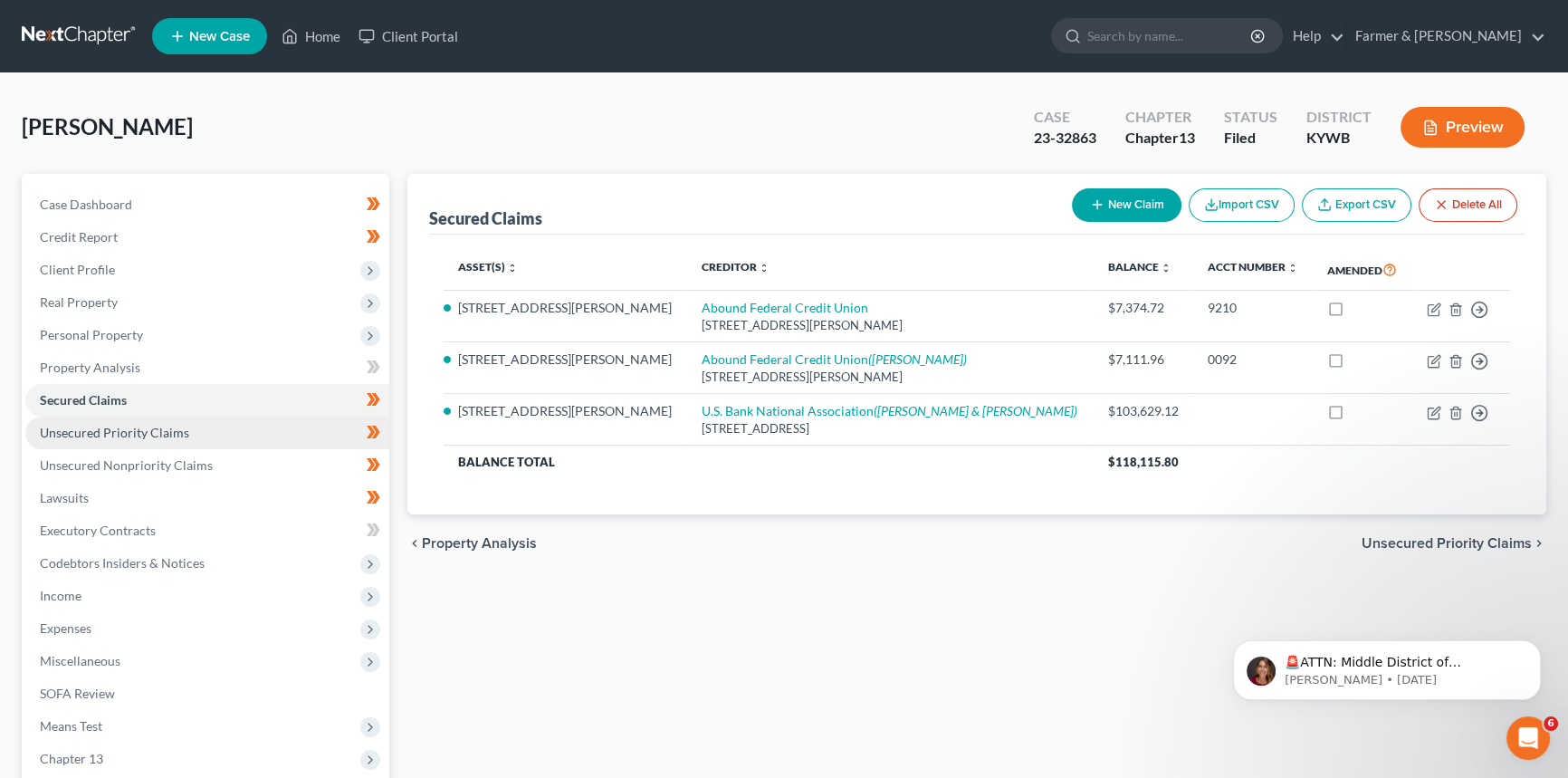
click at [234, 426] on link "Unsecured Priority Claims" at bounding box center [207, 433] width 364 height 33
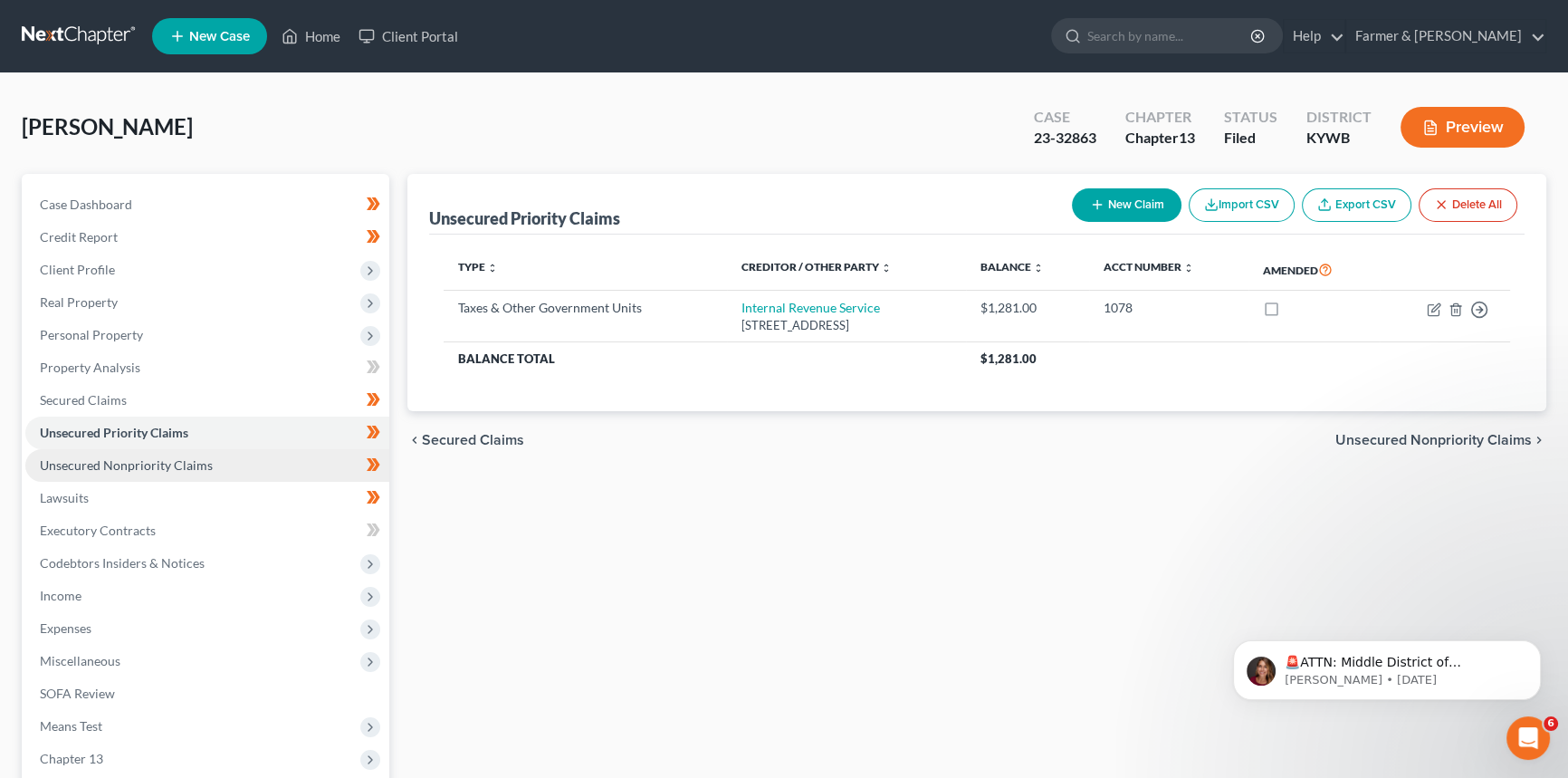
click at [190, 465] on span "Unsecured Nonpriority Claims" at bounding box center [126, 465] width 173 height 15
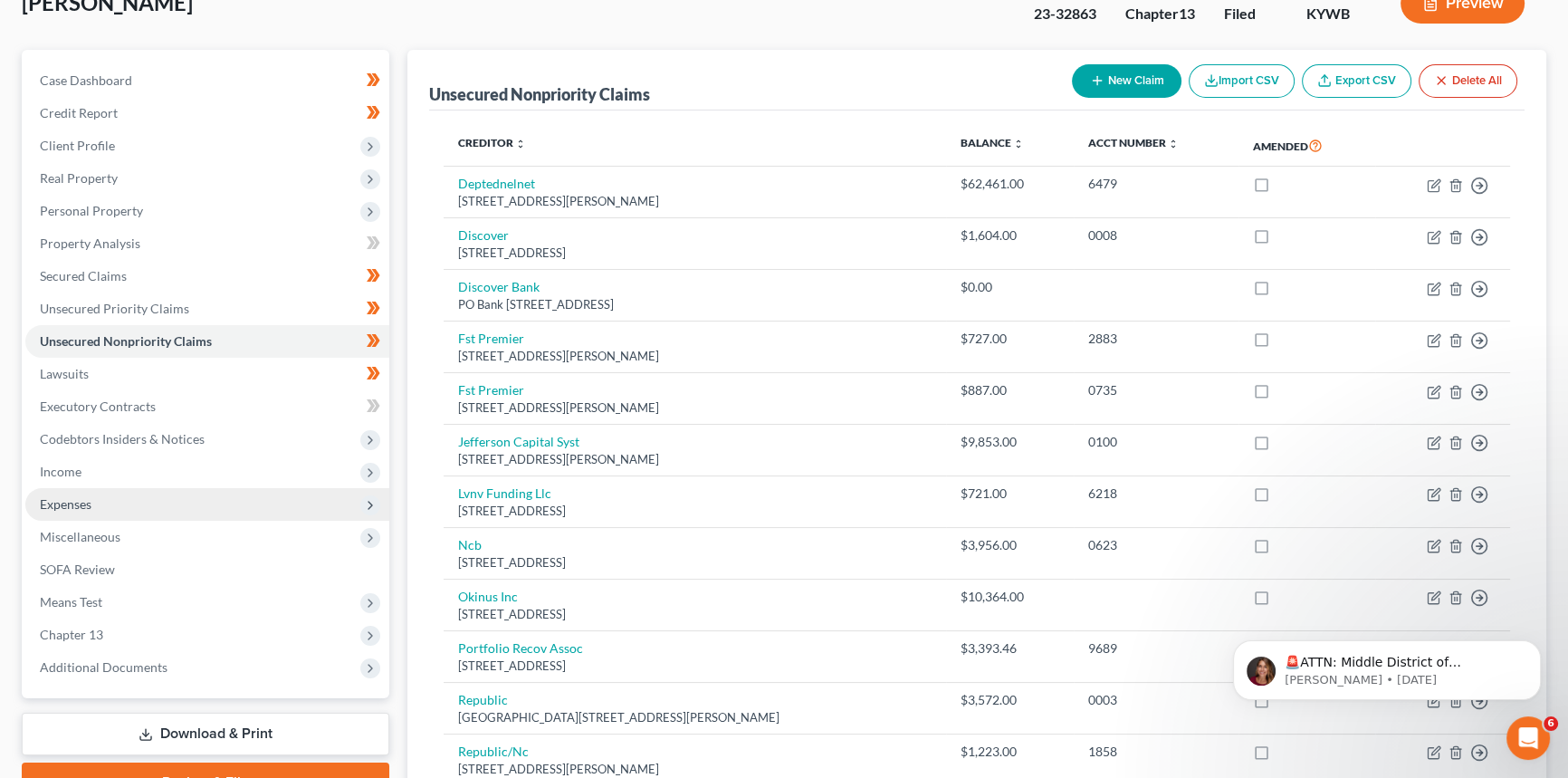
scroll to position [164, 0]
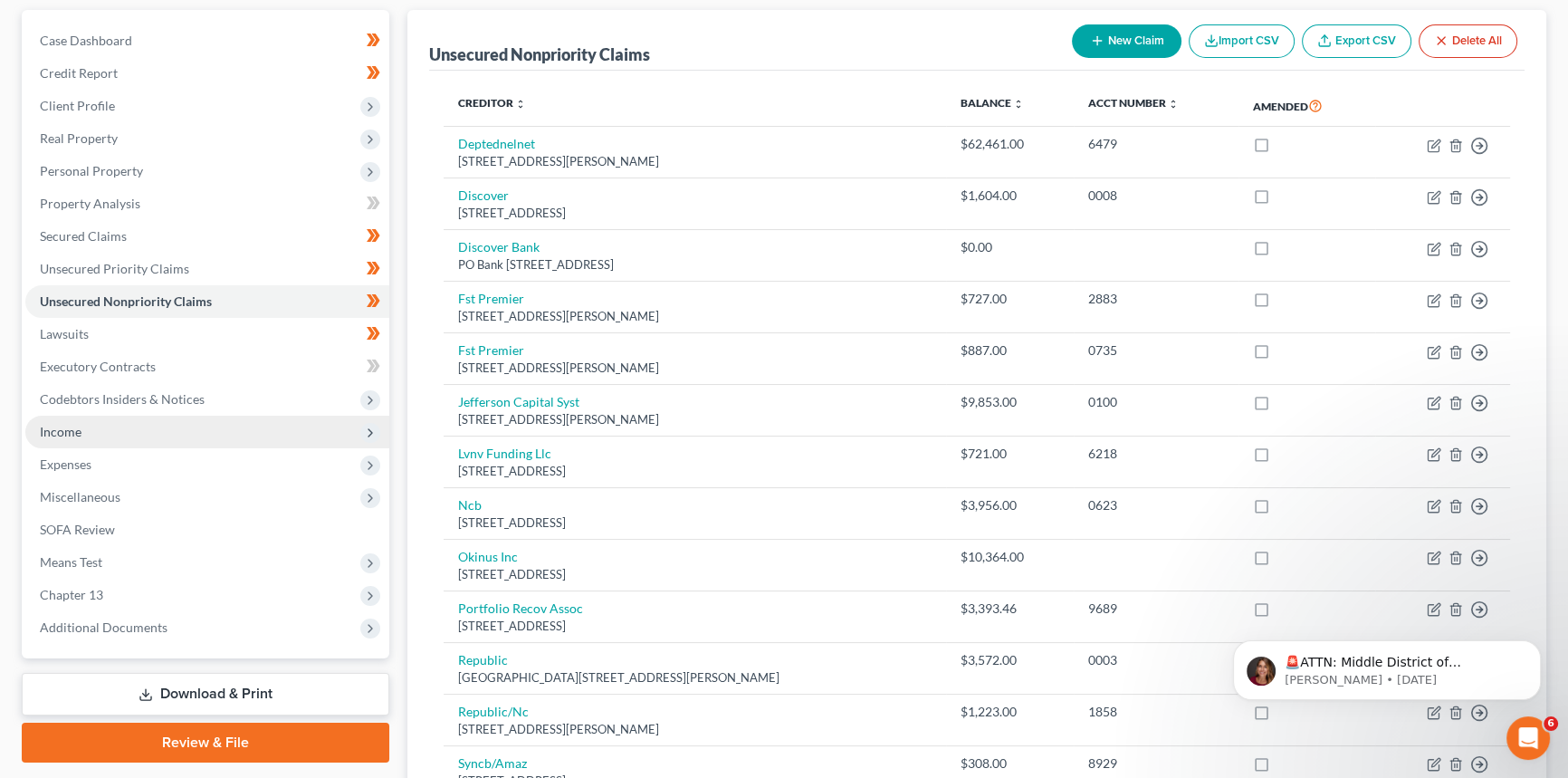
click at [96, 423] on span "Income" at bounding box center [207, 432] width 364 height 33
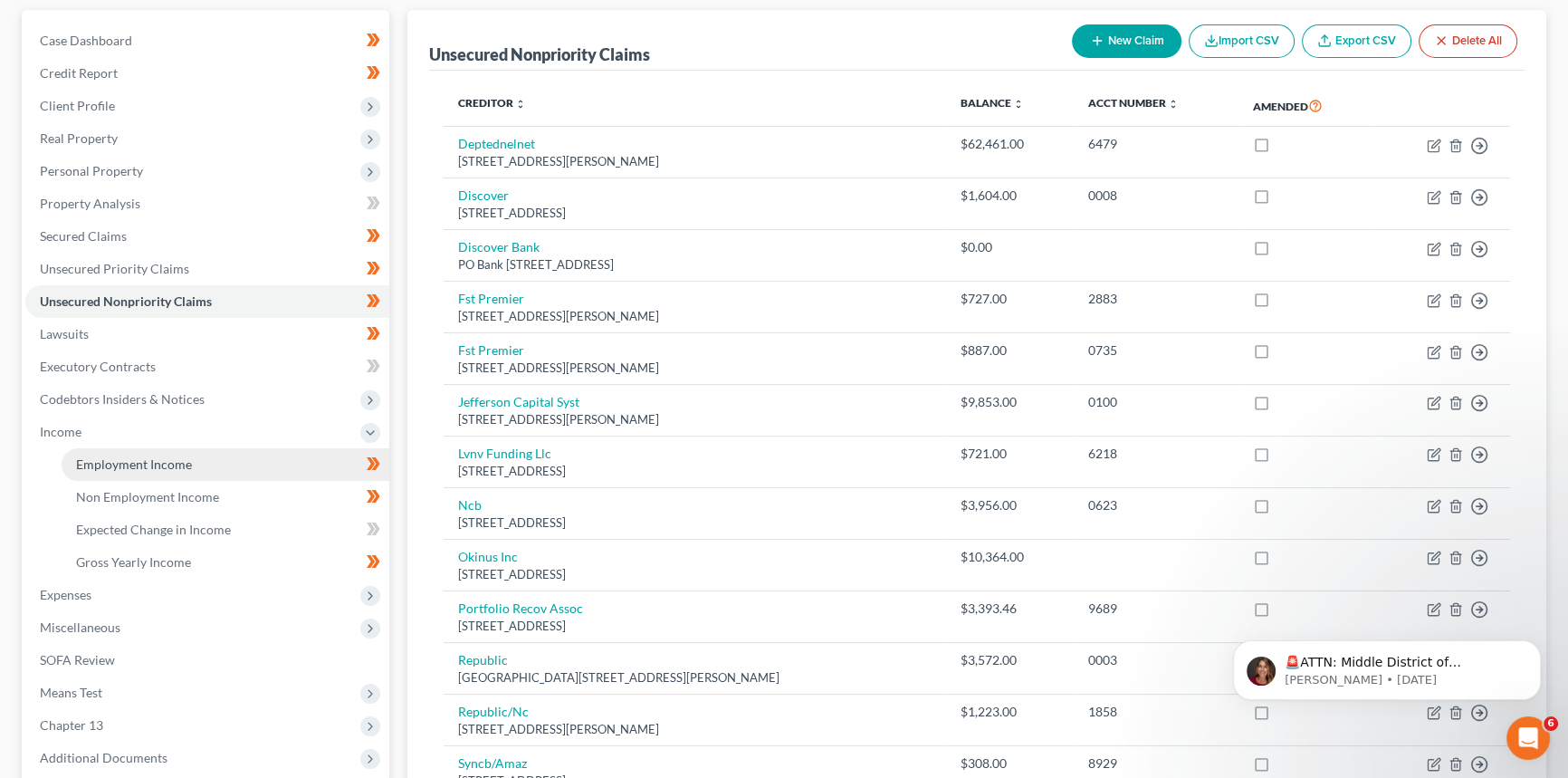
click at [101, 465] on span "Employment Income" at bounding box center [134, 464] width 116 height 15
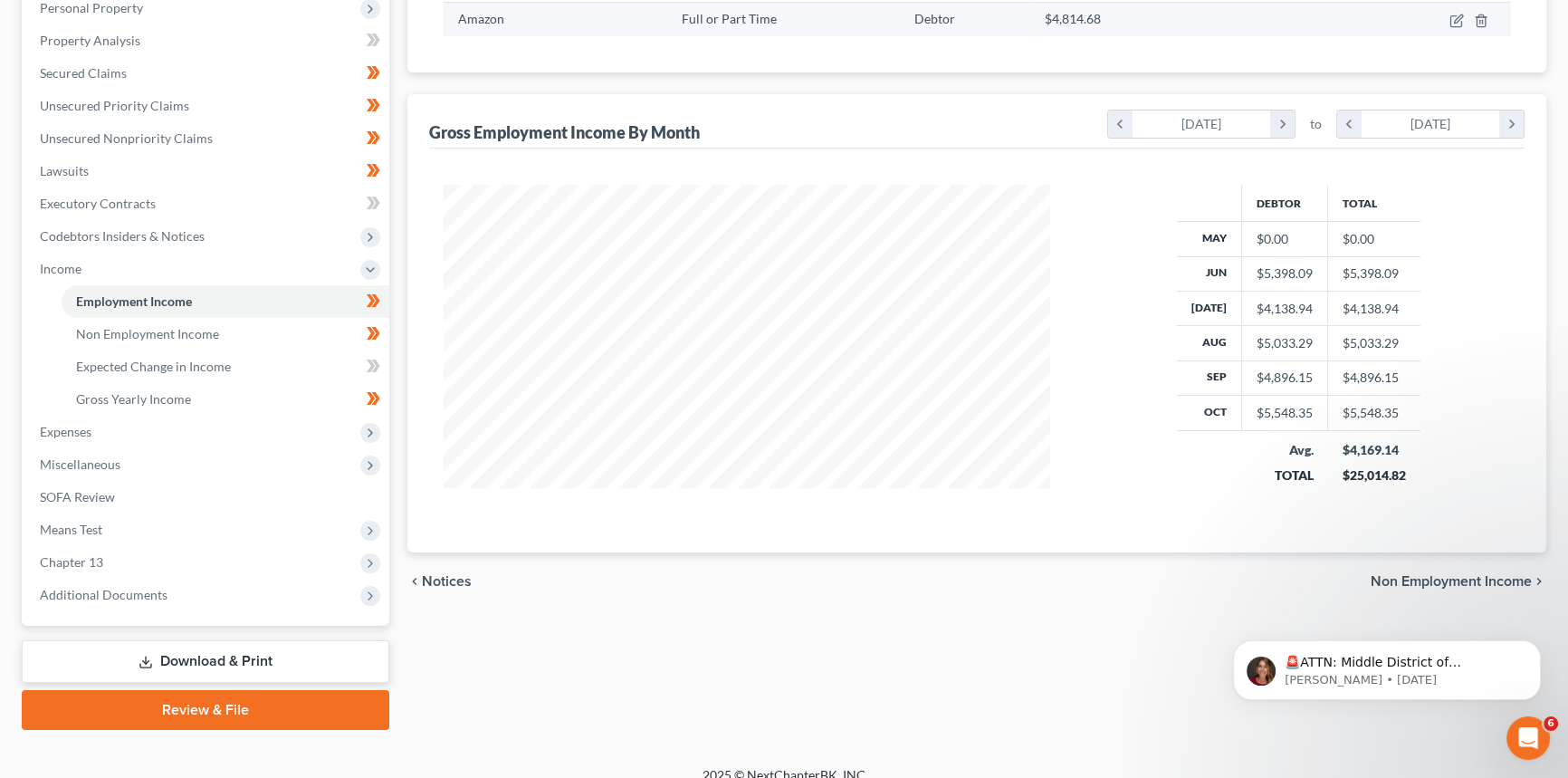
scroll to position [328, 0]
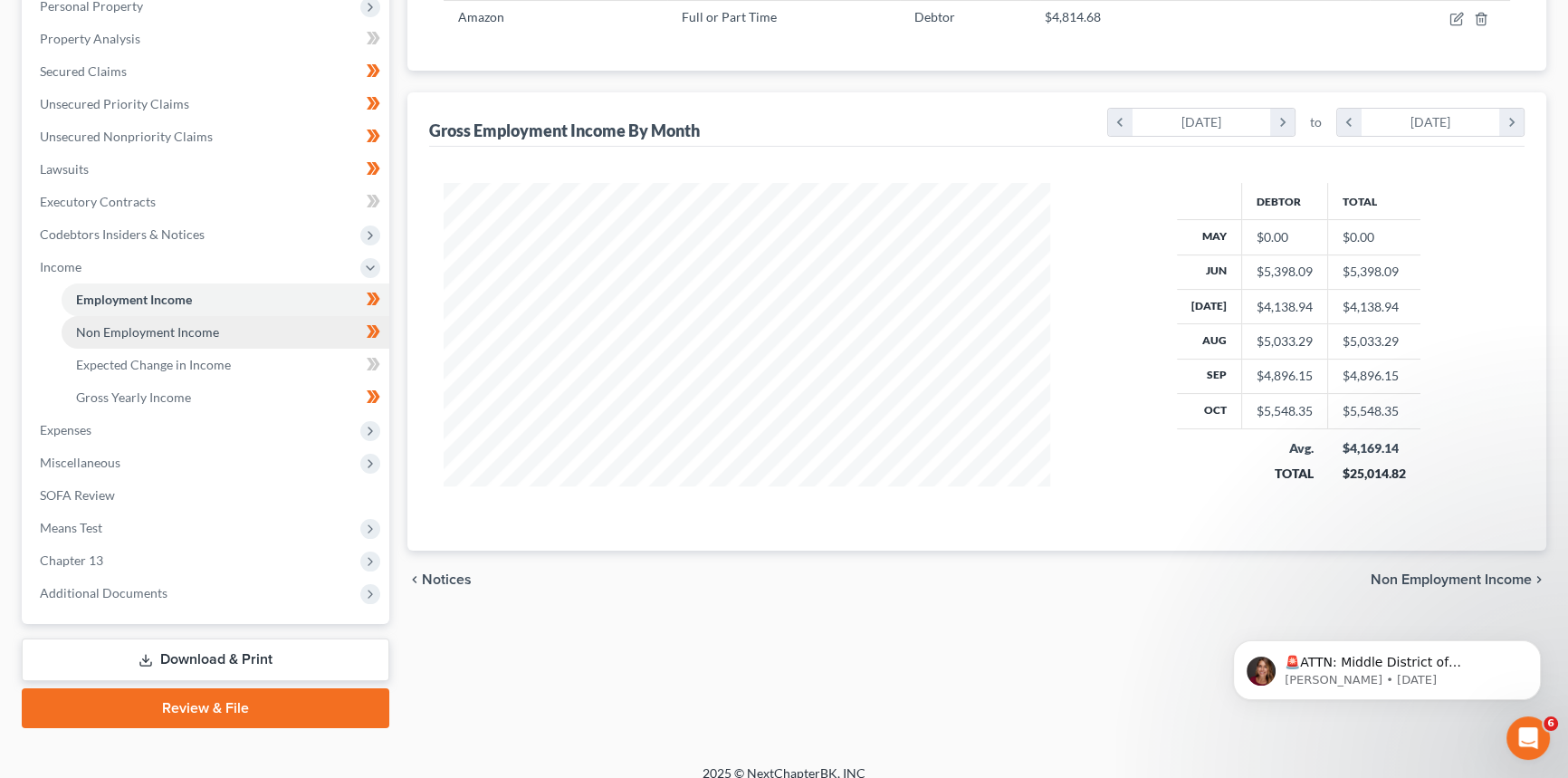
click at [125, 330] on span "Non Employment Income" at bounding box center [147, 331] width 143 height 15
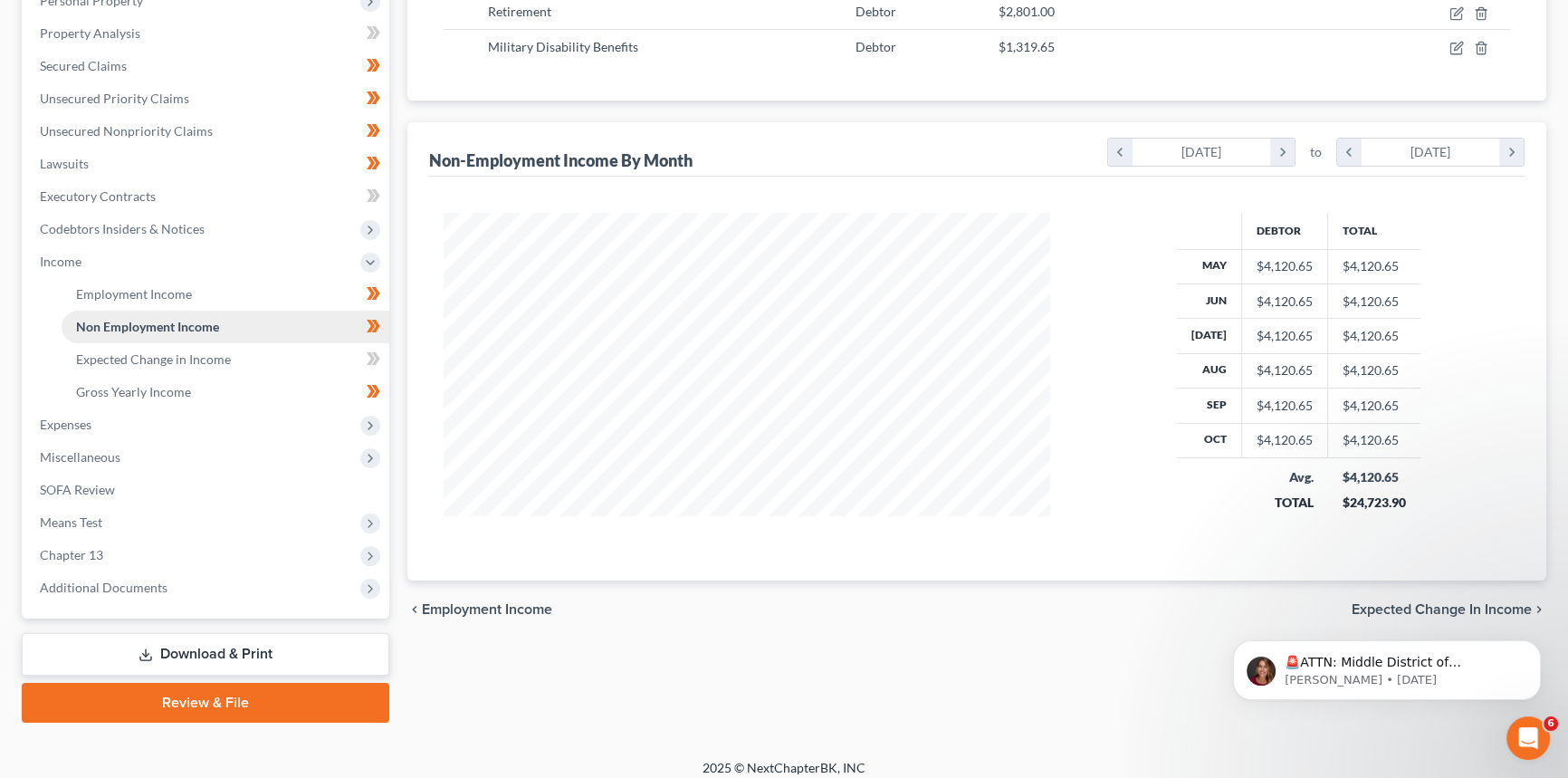
scroll to position [345, 0]
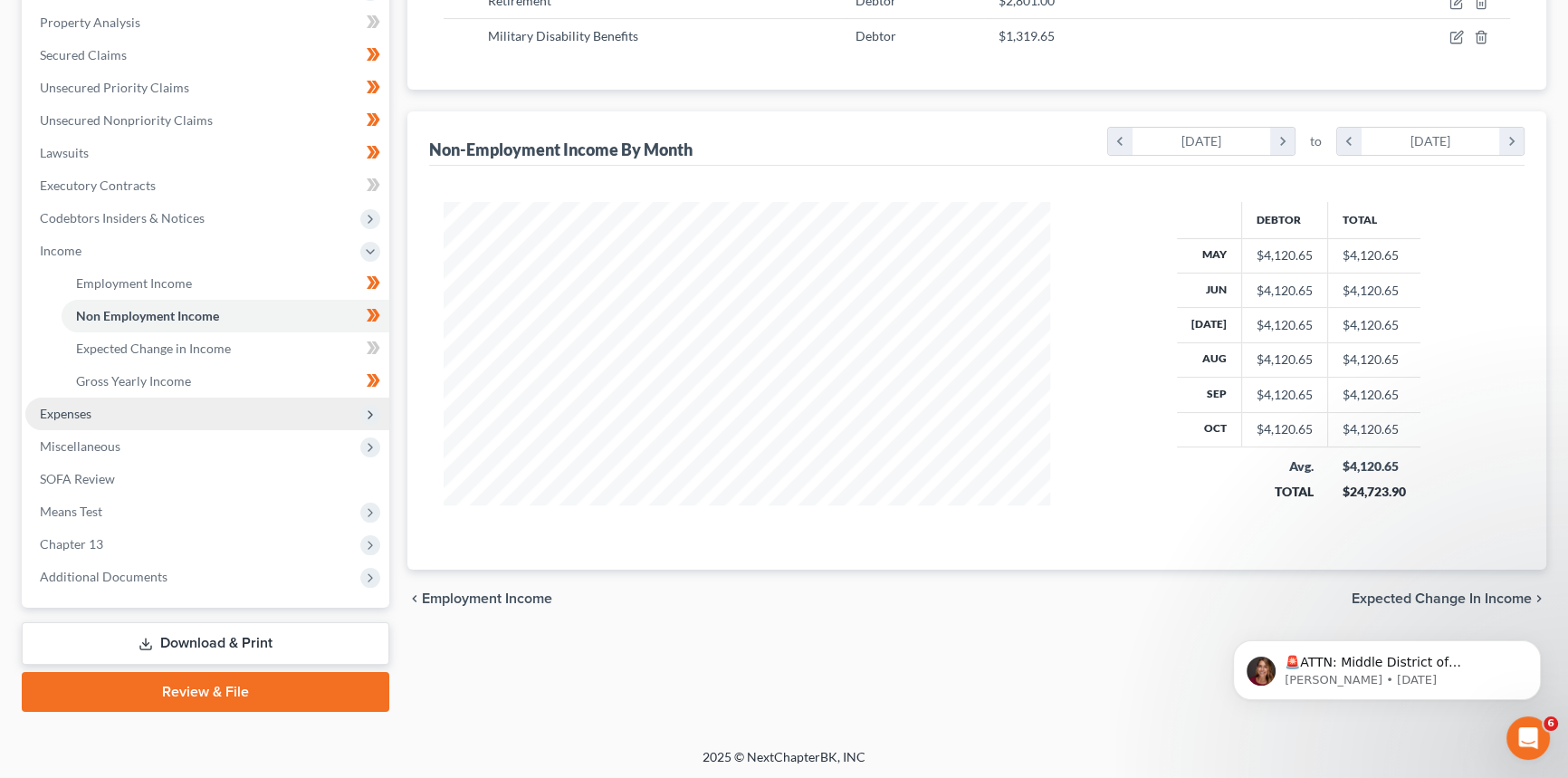
click at [71, 412] on span "Expenses" at bounding box center [65, 413] width 52 height 15
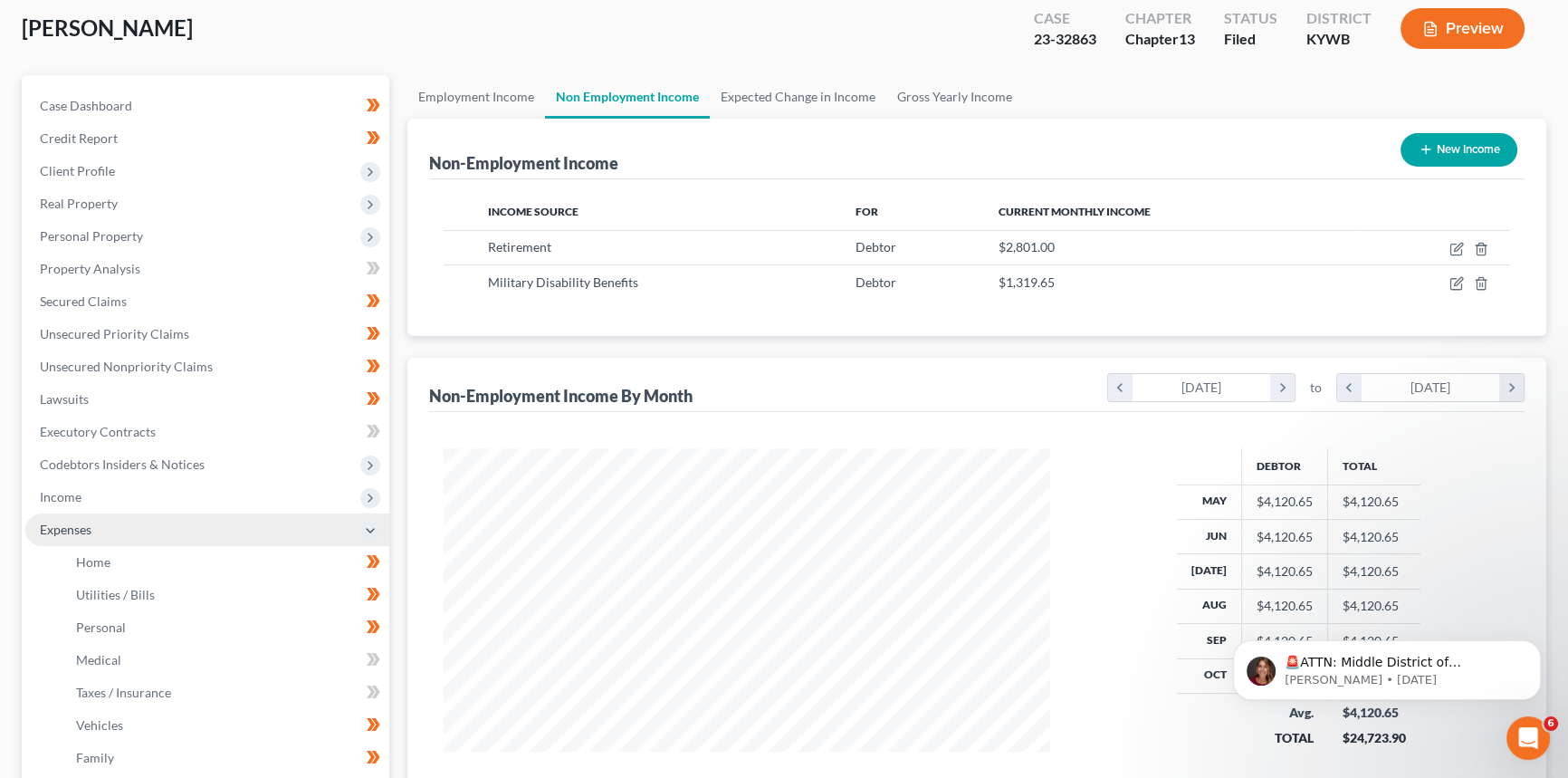
scroll to position [181, 0]
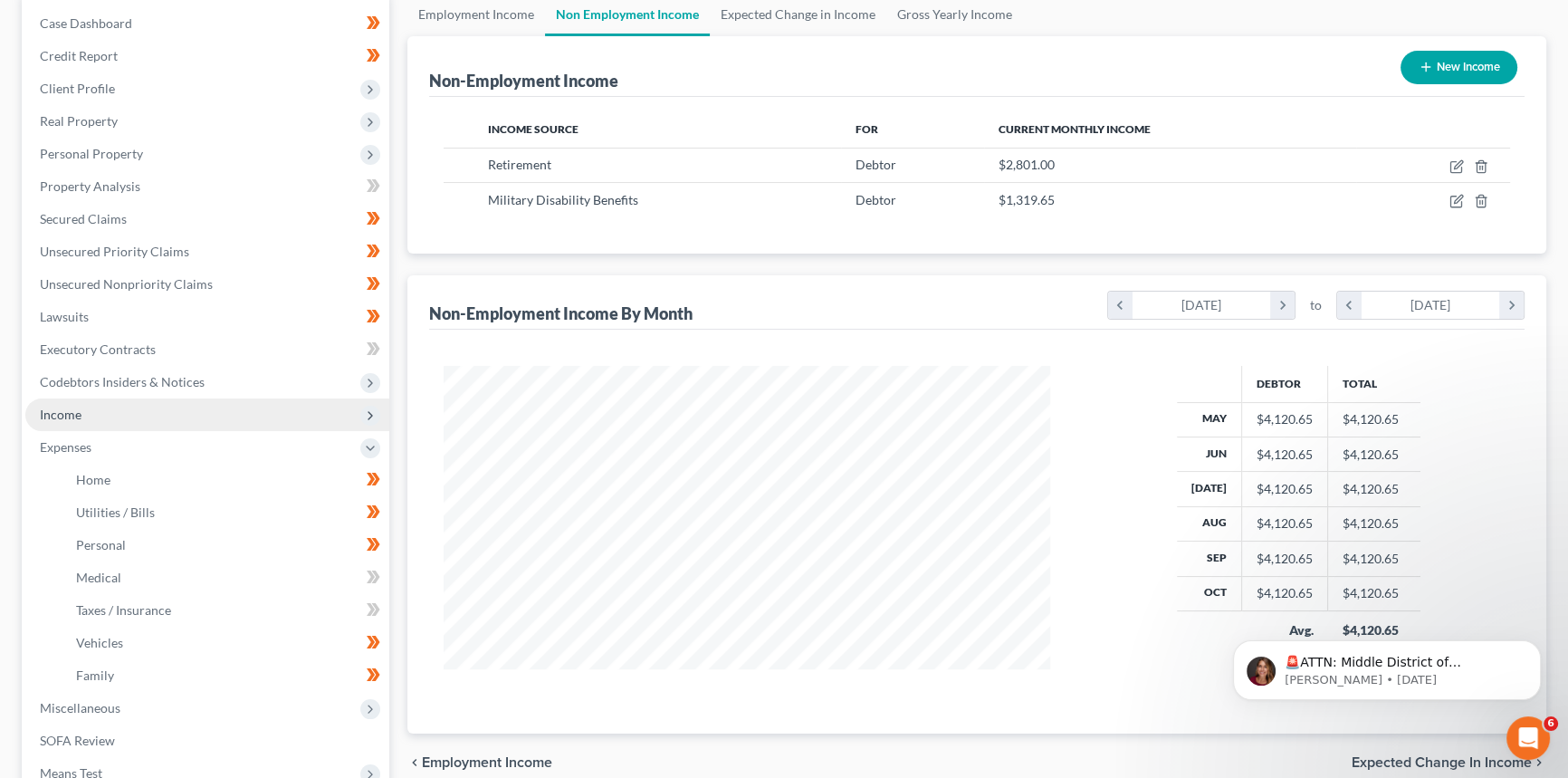
click at [117, 426] on span "Income" at bounding box center [207, 415] width 364 height 33
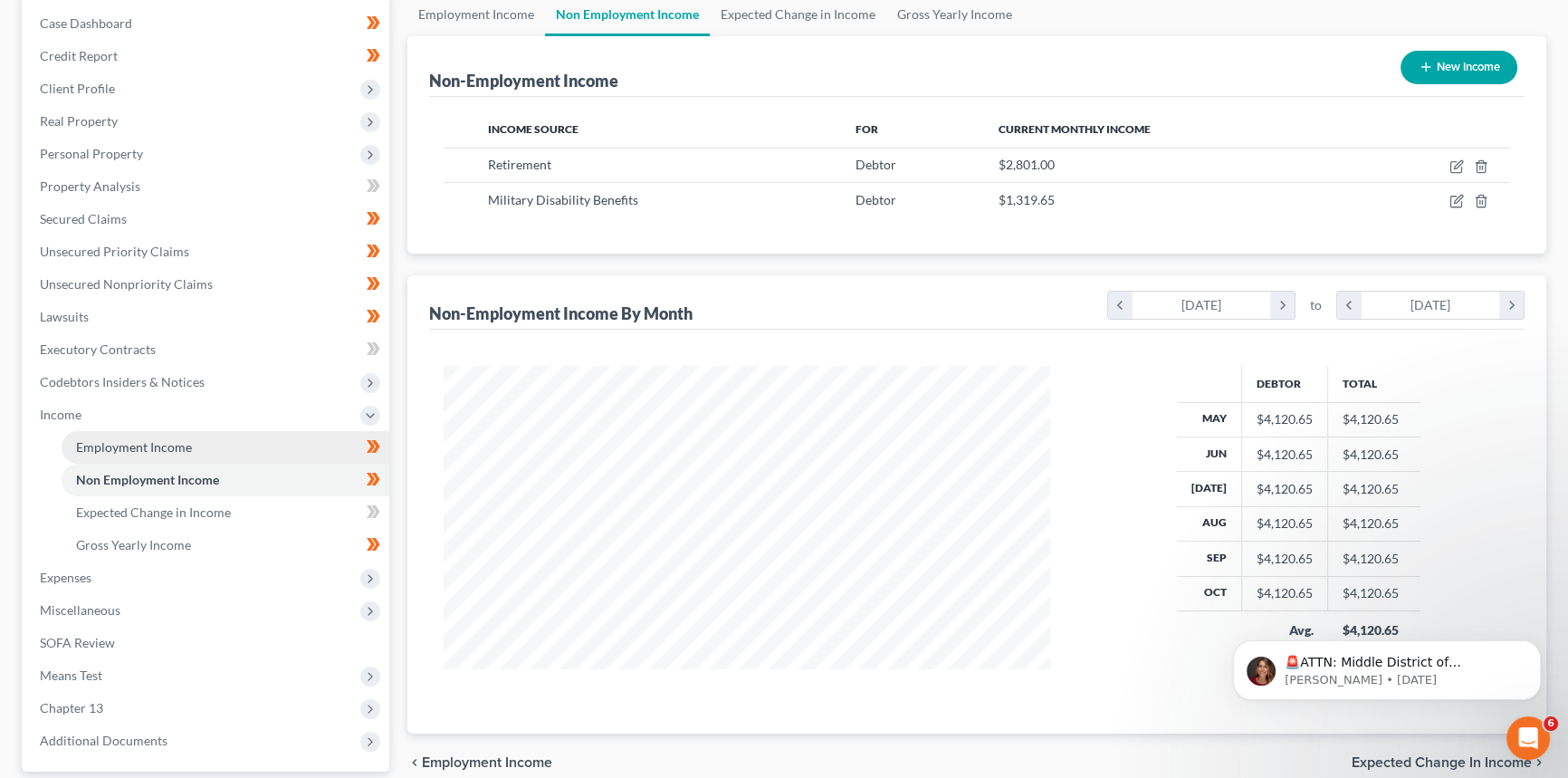
click at [121, 453] on link "Employment Income" at bounding box center [225, 447] width 327 height 33
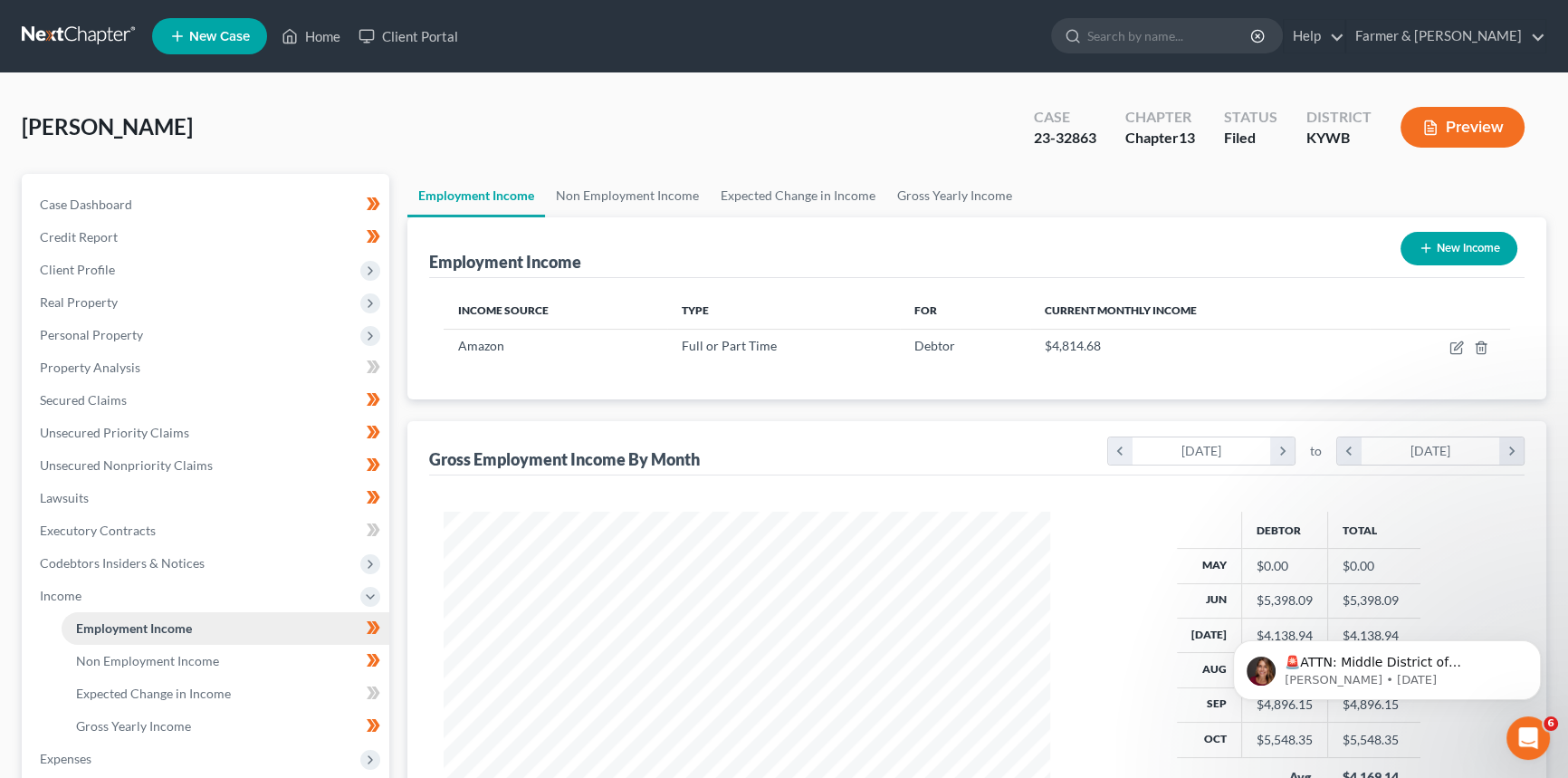
scroll to position [324, 643]
click at [110, 267] on span "Client Profile" at bounding box center [77, 269] width 75 height 15
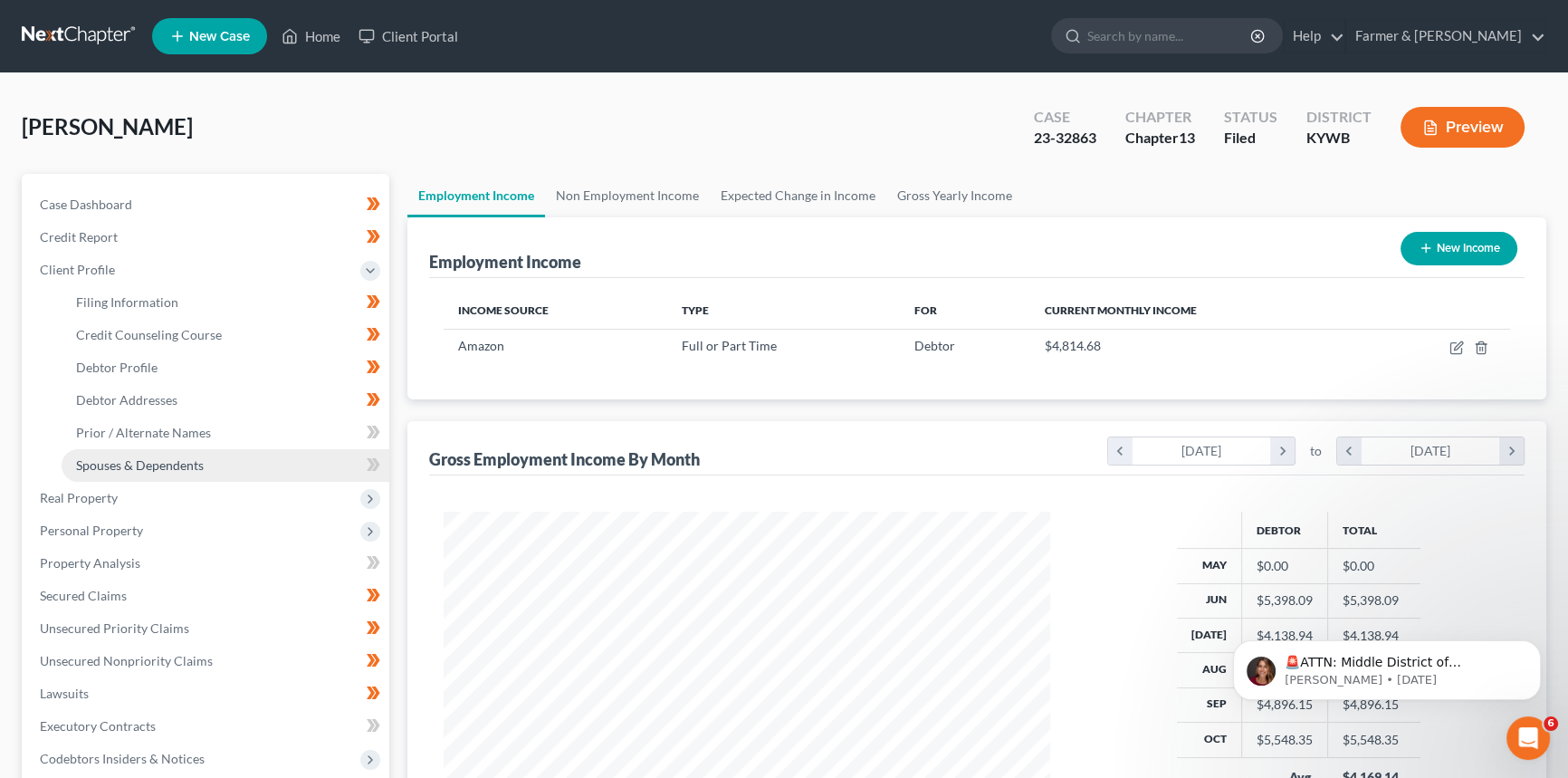
click at [117, 457] on span "Spouses & Dependents" at bounding box center [140, 465] width 128 height 15
